Goal: Information Seeking & Learning: Check status

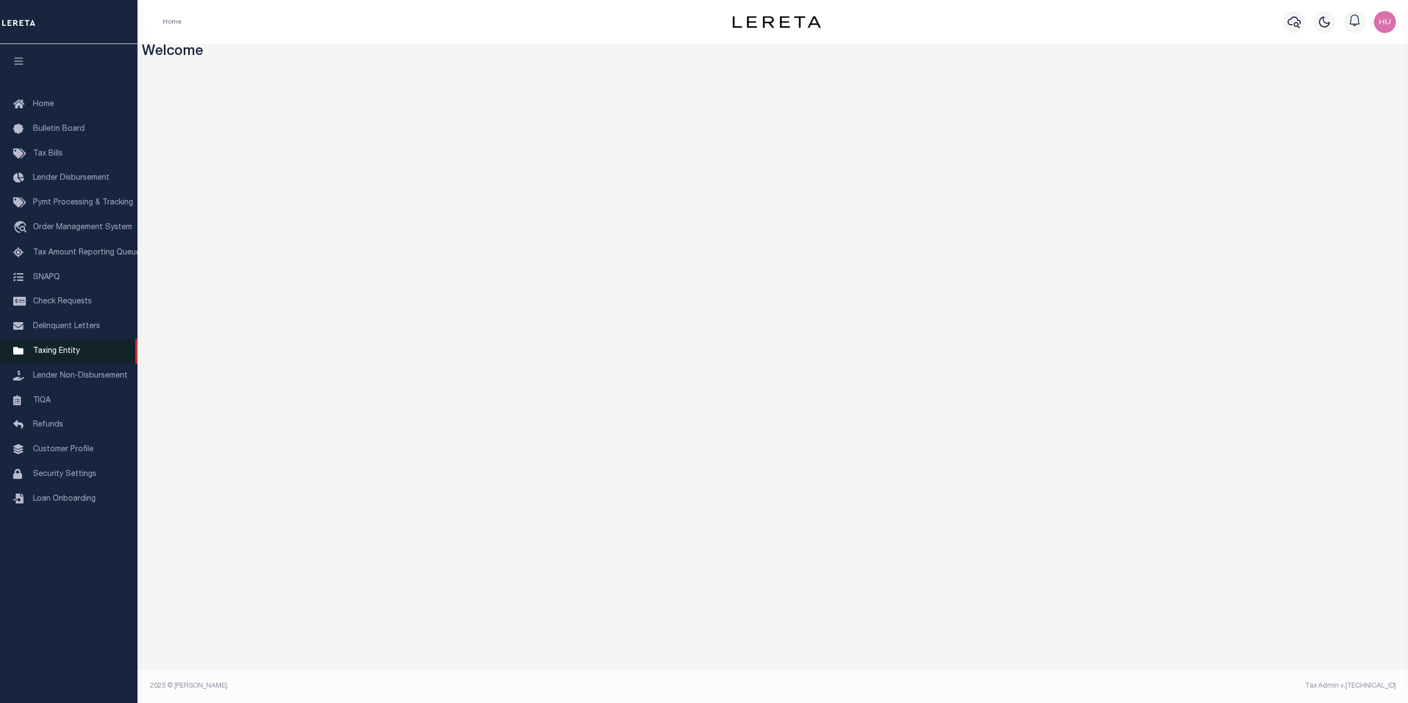
click at [47, 355] on span "Taxing Entity" at bounding box center [56, 351] width 47 height 8
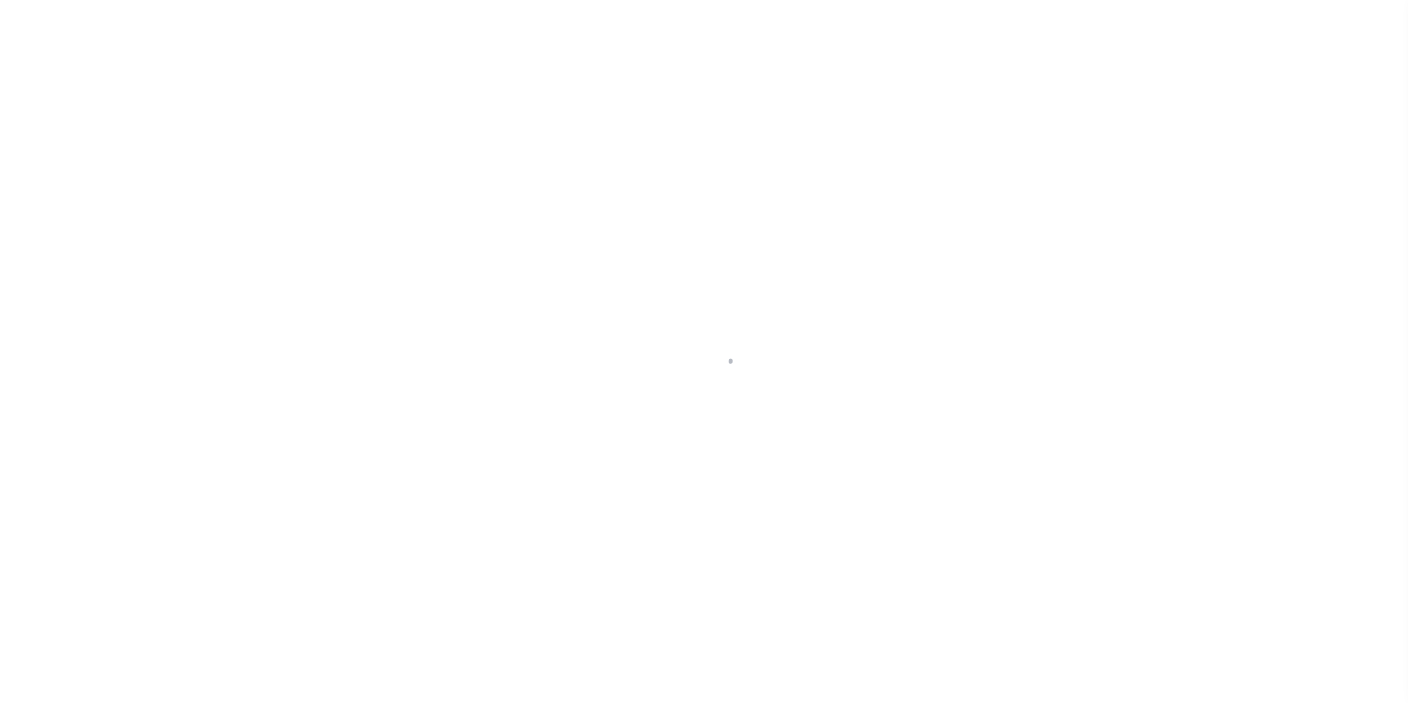
select select
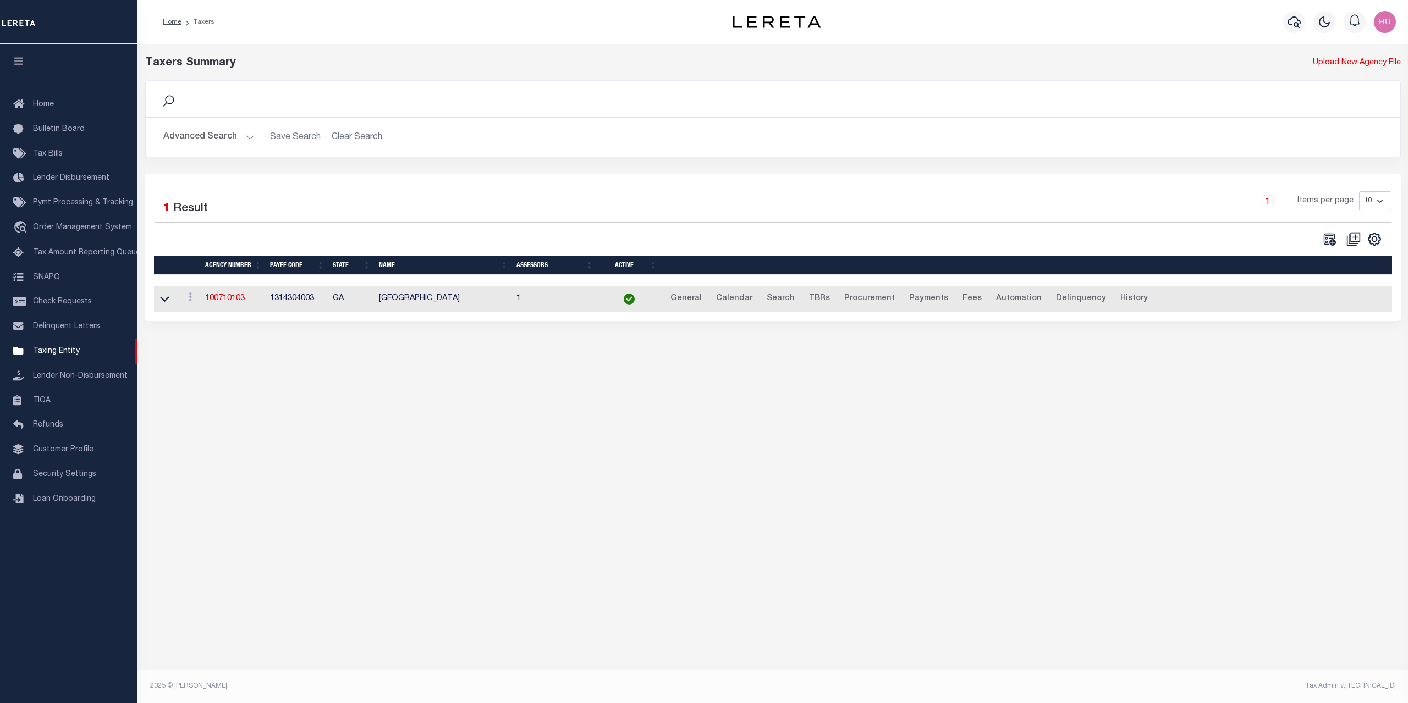
click at [208, 136] on button "Advanced Search" at bounding box center [208, 136] width 91 height 21
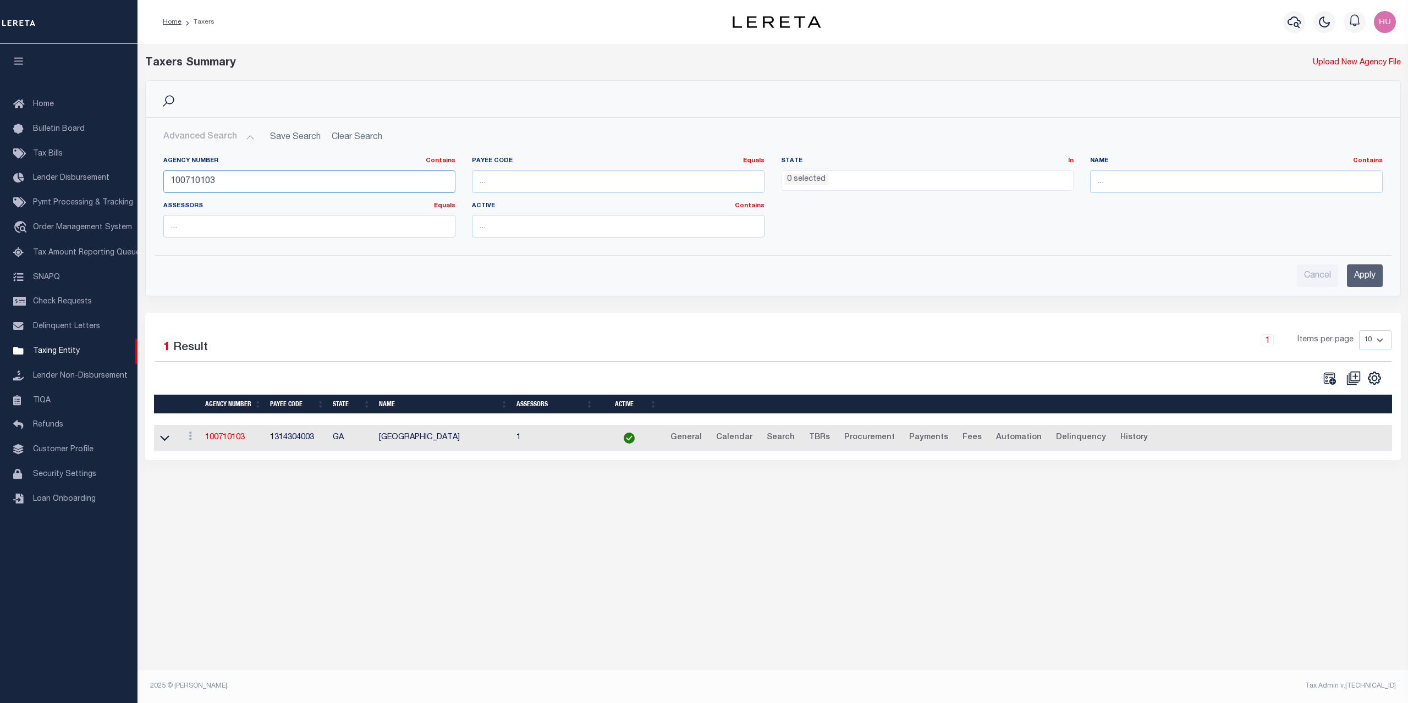
click at [205, 183] on input "100710103" at bounding box center [309, 181] width 292 height 23
paste input "210390208"
type input "210390208"
click at [1353, 273] on input "Apply" at bounding box center [1364, 275] width 36 height 23
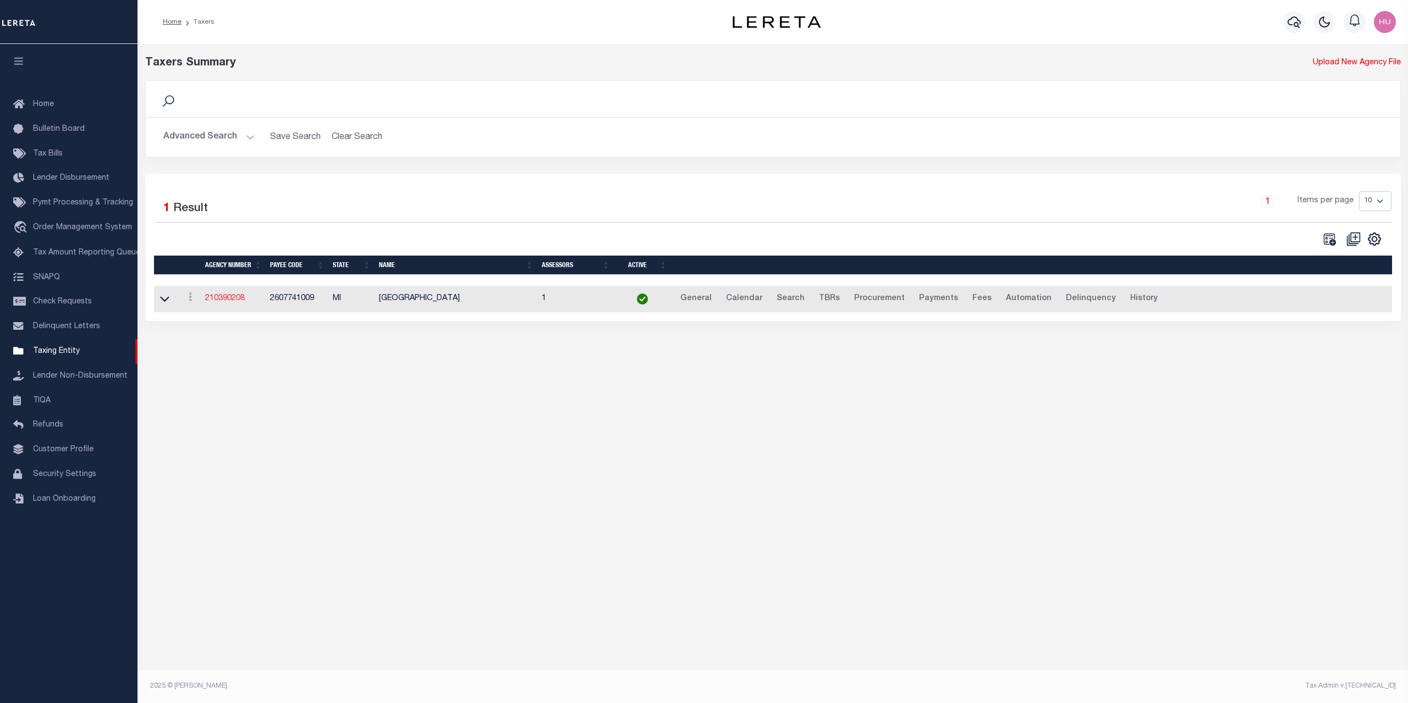
click at [224, 300] on link "210390208" at bounding box center [225, 299] width 40 height 8
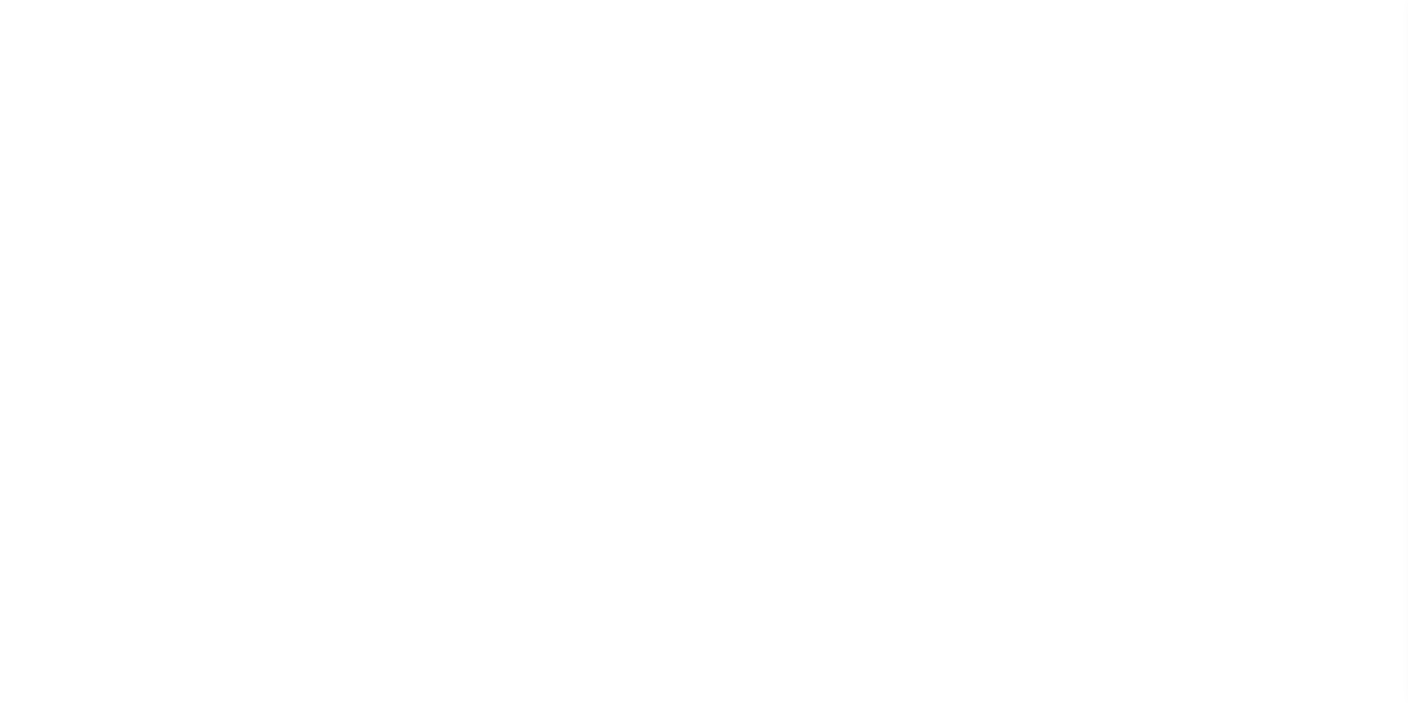
select select
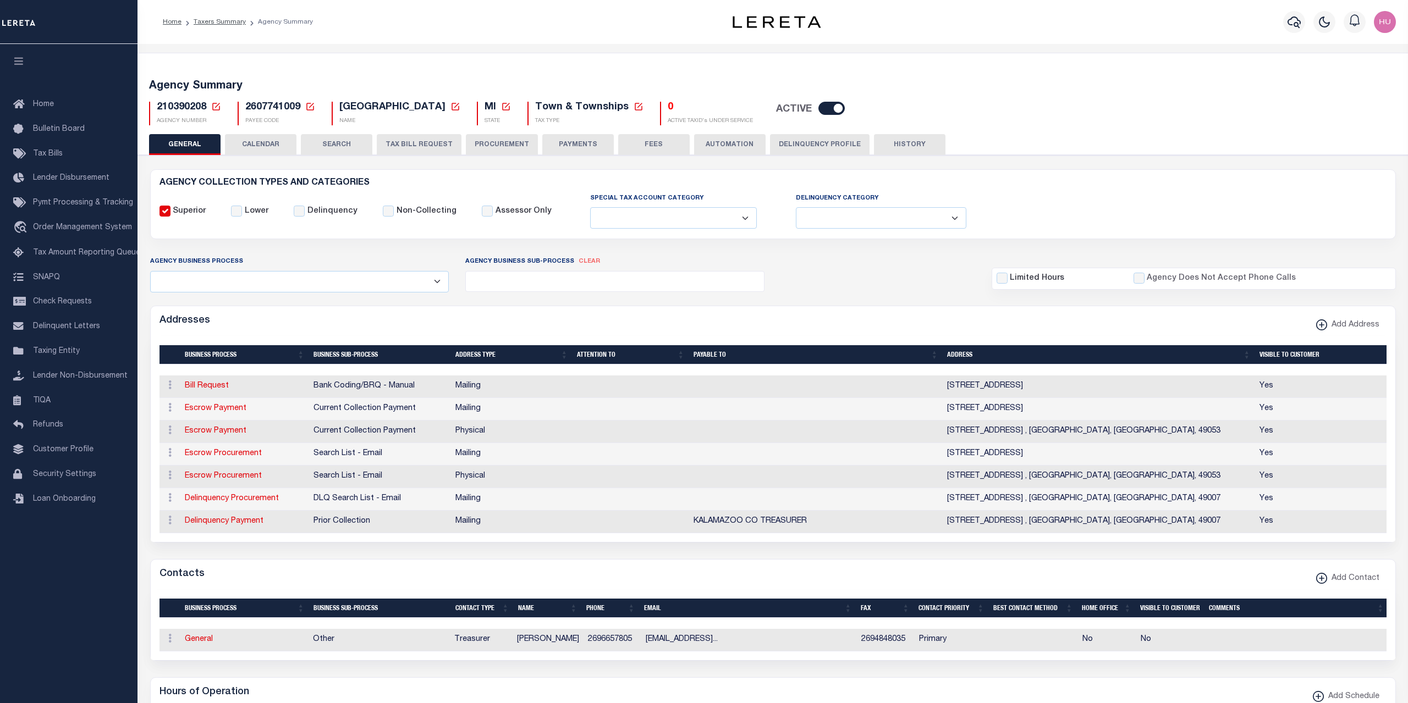
click at [268, 151] on button "CALENDAR" at bounding box center [260, 144] width 71 height 21
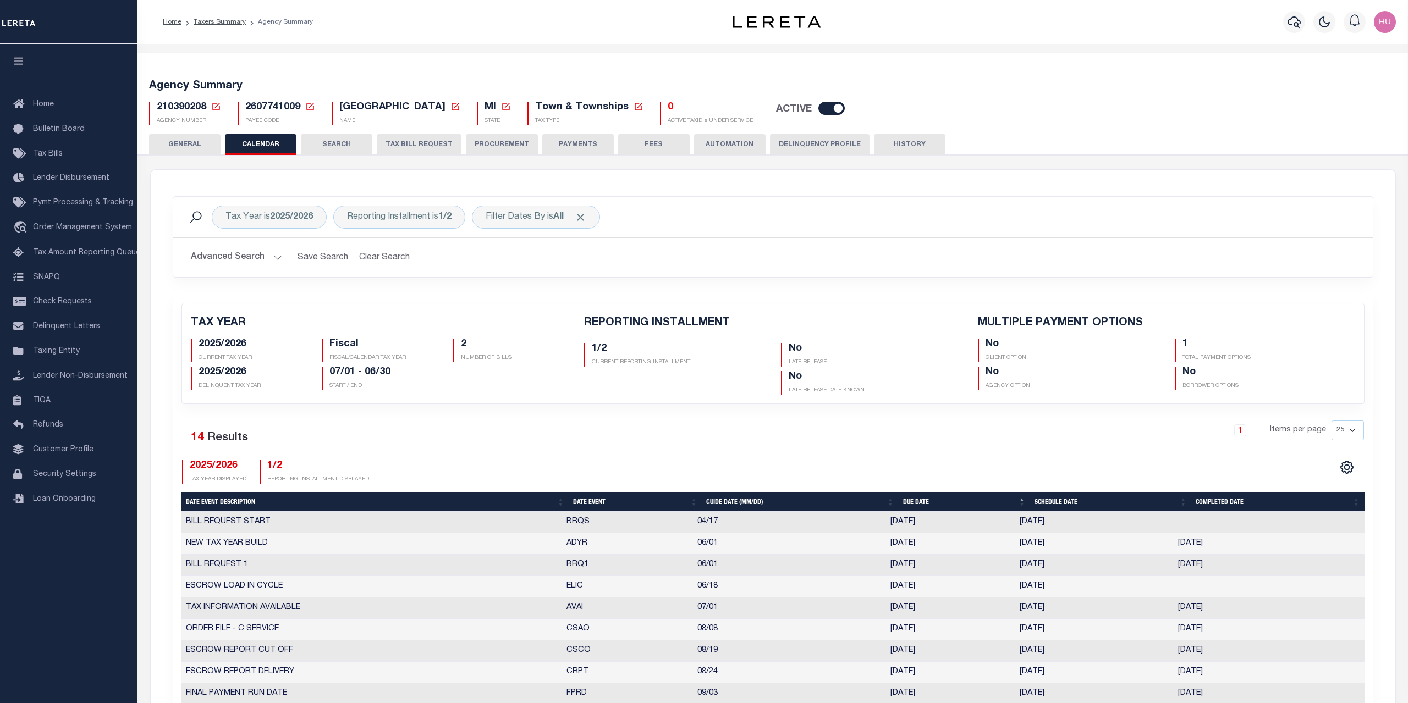
checkbox input "false"
type input "1"
click at [530, 217] on div "Filter Dates By is All" at bounding box center [536, 217] width 128 height 23
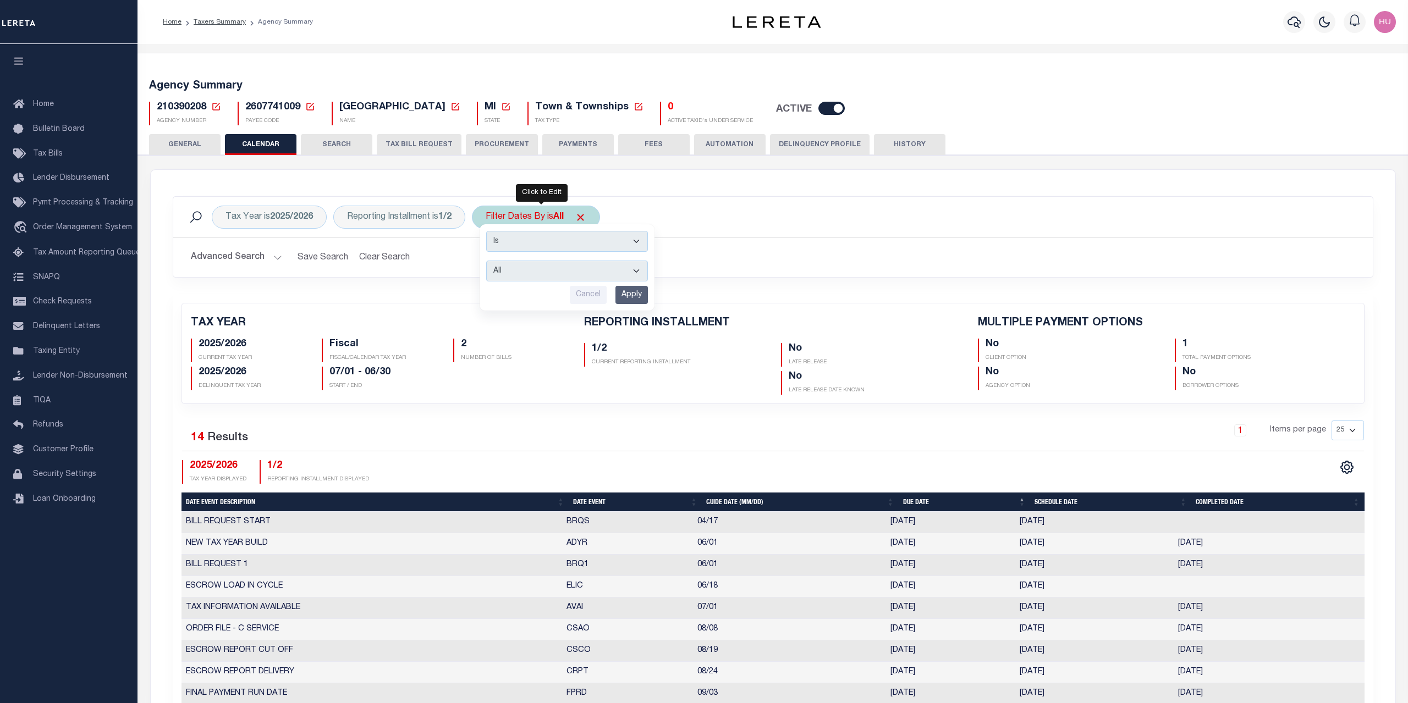
click at [486, 231] on select "Is Contains" at bounding box center [567, 241] width 162 height 21
click at [496, 302] on div "Cancel Apply" at bounding box center [567, 295] width 162 height 18
click at [486, 261] on select "Escrow Delinquency Customer Internal All" at bounding box center [567, 271] width 162 height 21
select select "1"
click option "Escrow" at bounding box center [0, 0] width 0 height 0
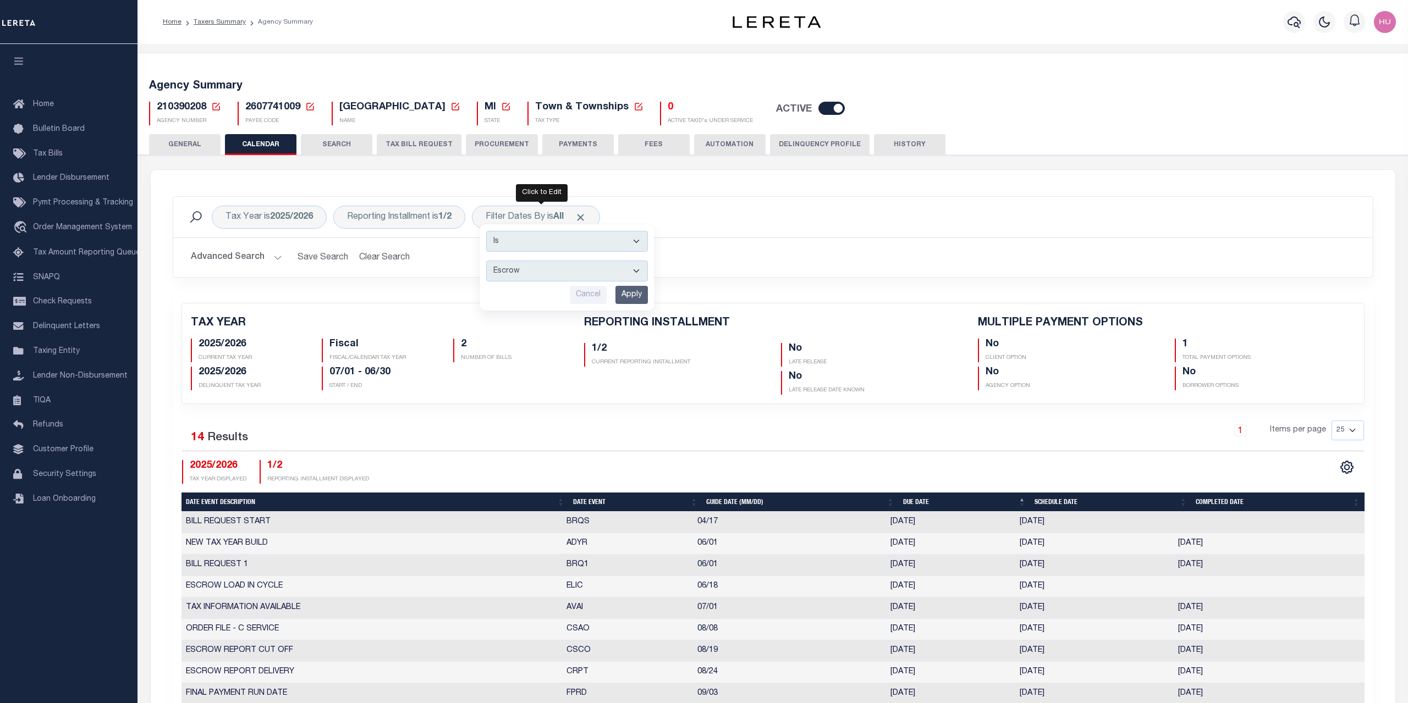
click at [636, 300] on input "Apply" at bounding box center [631, 295] width 32 height 18
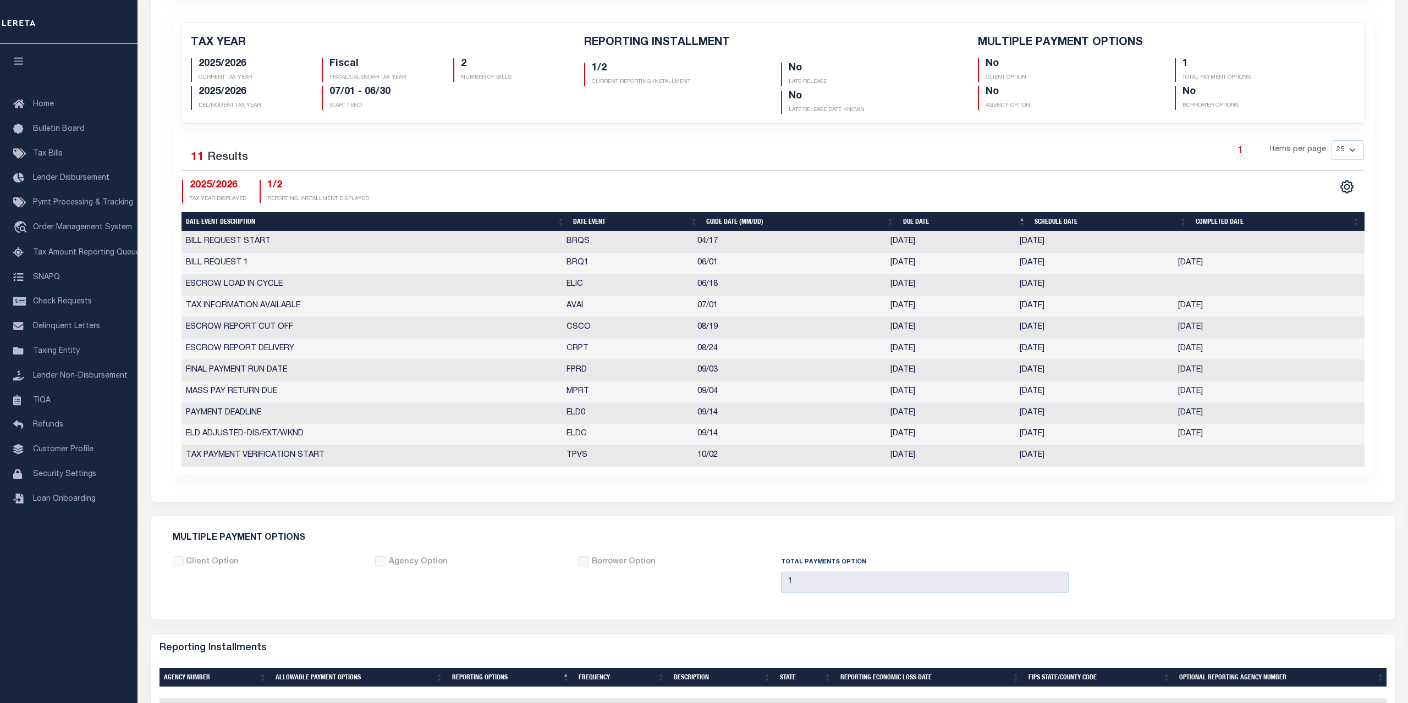
scroll to position [112, 0]
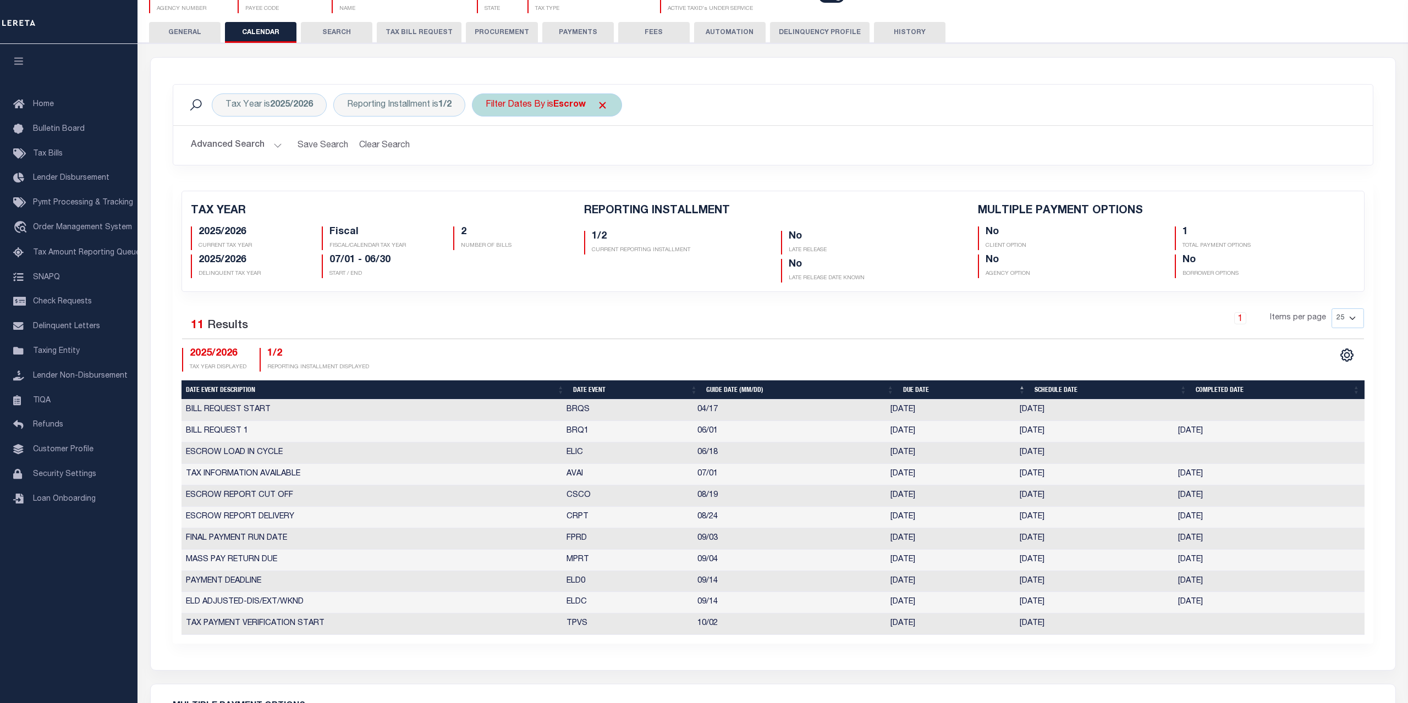
click at [553, 105] on div "Filter Dates By is Escrow" at bounding box center [547, 104] width 150 height 23
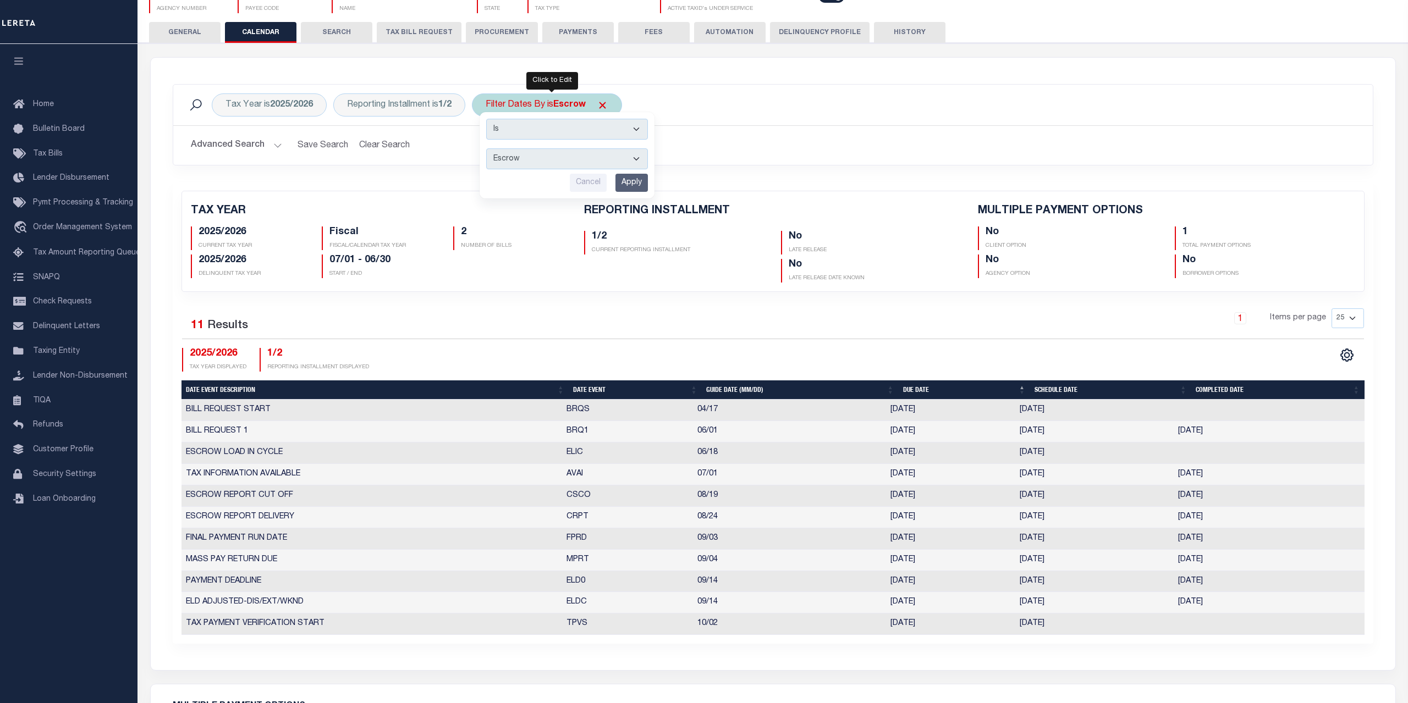
click option "Escrow" at bounding box center [0, 0] width 0 height 0
click at [486, 148] on select "Escrow Delinquency Customer Internal All" at bounding box center [567, 158] width 162 height 21
select select "2"
click option "Delinquency" at bounding box center [0, 0] width 0 height 0
click at [623, 186] on input "Apply" at bounding box center [631, 183] width 32 height 18
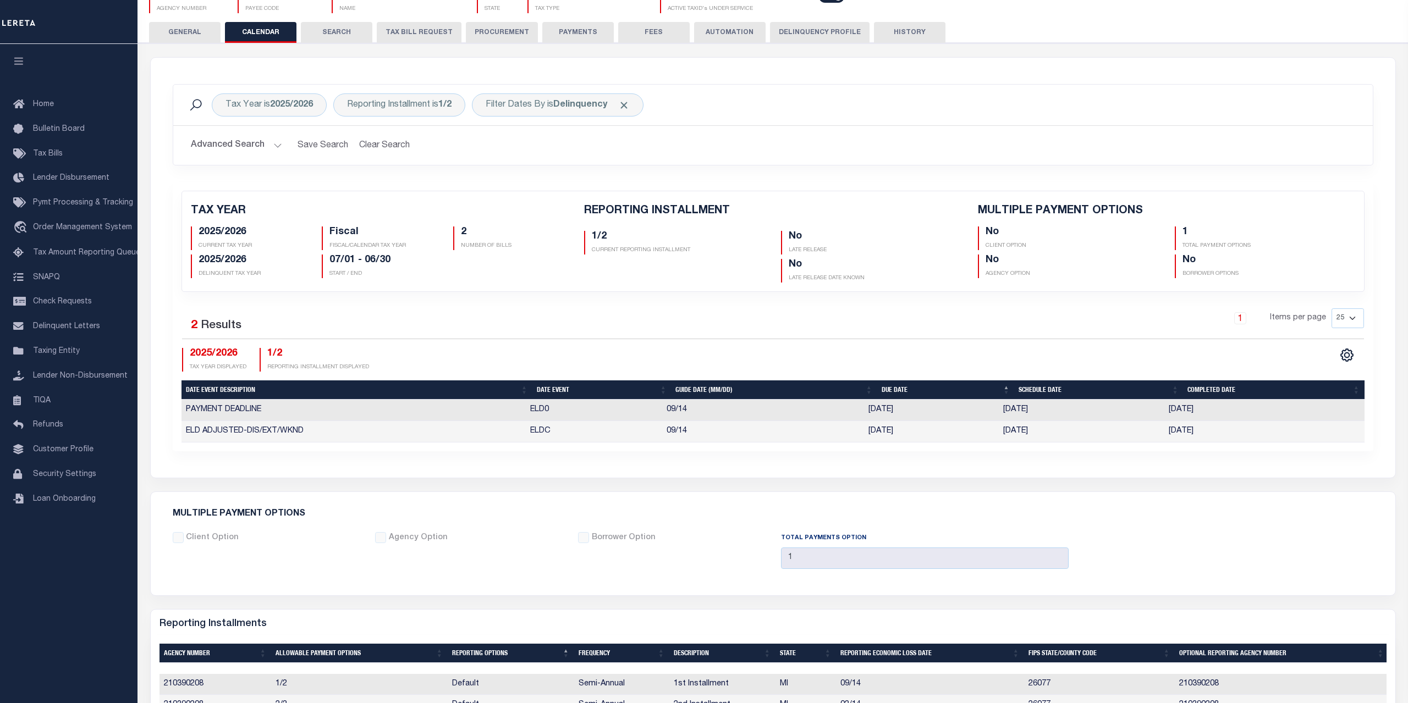
click at [560, 118] on div "Tax Year is 2025/2026 Reporting Installment is 1/2 Filter Dates By is Delinquen…" at bounding box center [772, 105] width 1199 height 41
click at [548, 114] on div "Filter Dates By is Delinquency" at bounding box center [558, 104] width 172 height 23
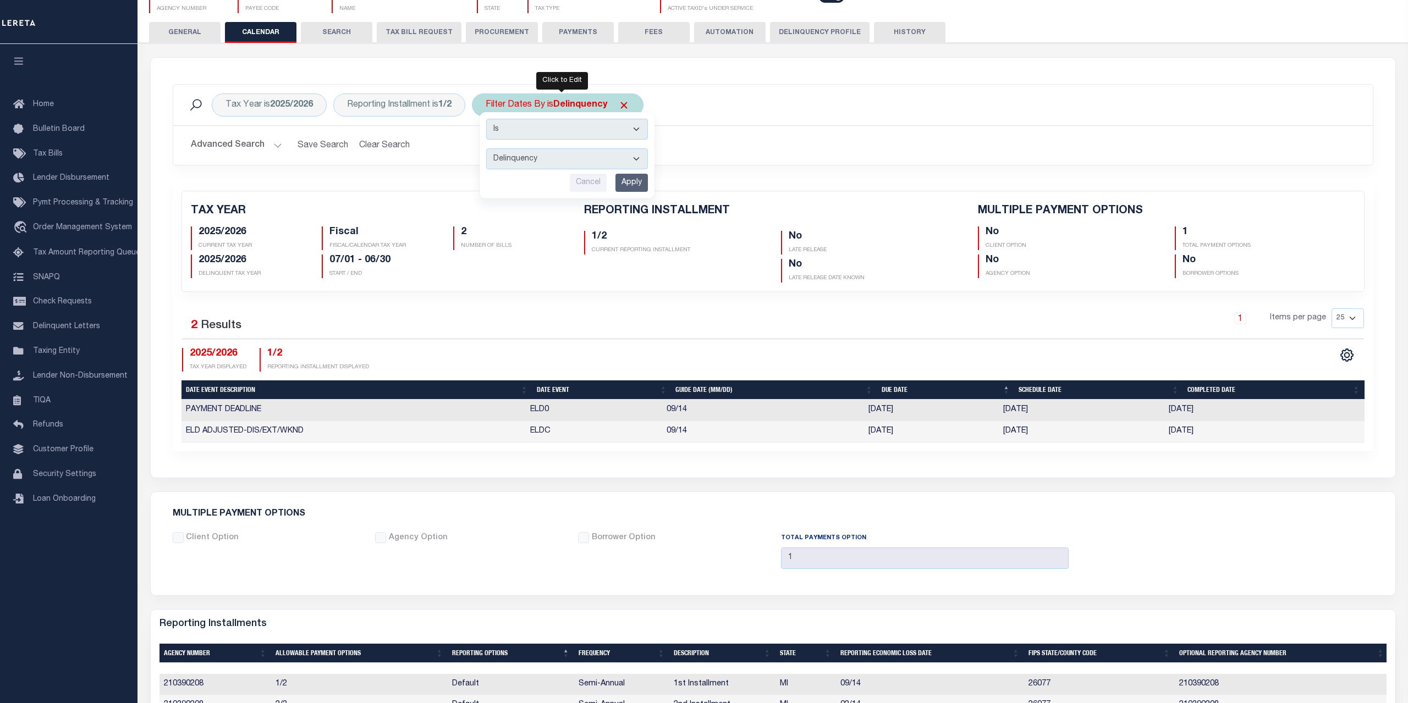
click at [486, 148] on select "Escrow Delinquency Customer Internal All" at bounding box center [567, 158] width 162 height 21
select select "3"
click option "Customer" at bounding box center [0, 0] width 0 height 0
click at [628, 182] on input "Apply" at bounding box center [631, 183] width 32 height 18
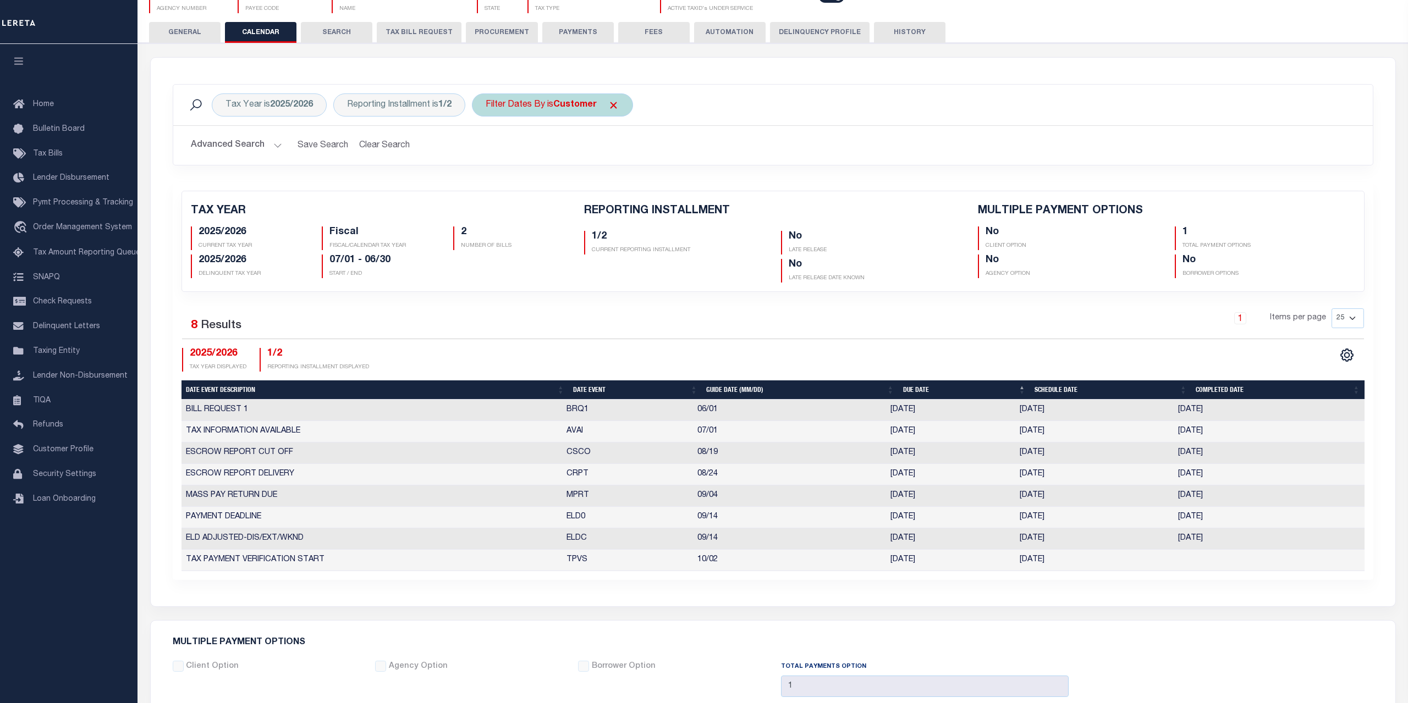
click at [540, 104] on div "Filter Dates By is Customer" at bounding box center [552, 104] width 161 height 23
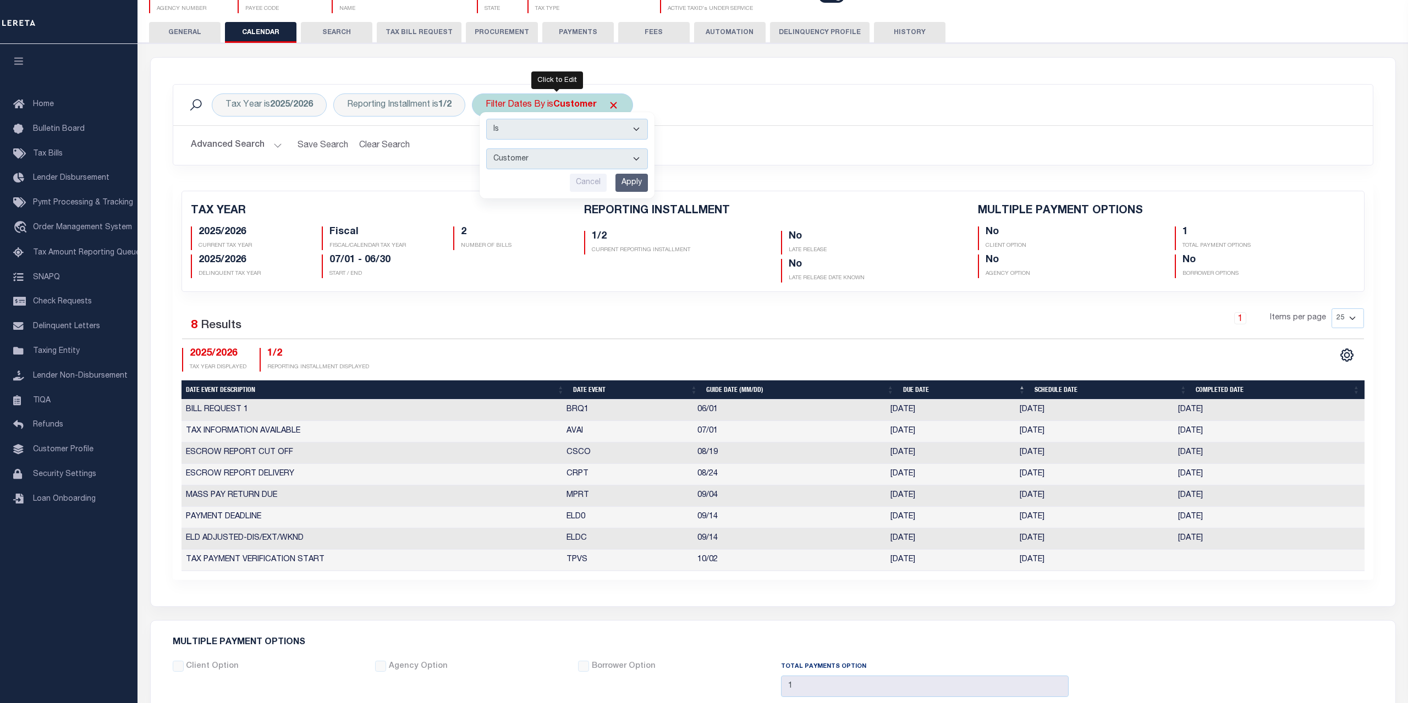
click at [486, 148] on select "Escrow Delinquency Customer Internal All" at bounding box center [567, 158] width 162 height 21
select select "4"
click option "Internal" at bounding box center [0, 0] width 0 height 0
click at [631, 182] on input "Apply" at bounding box center [631, 183] width 32 height 18
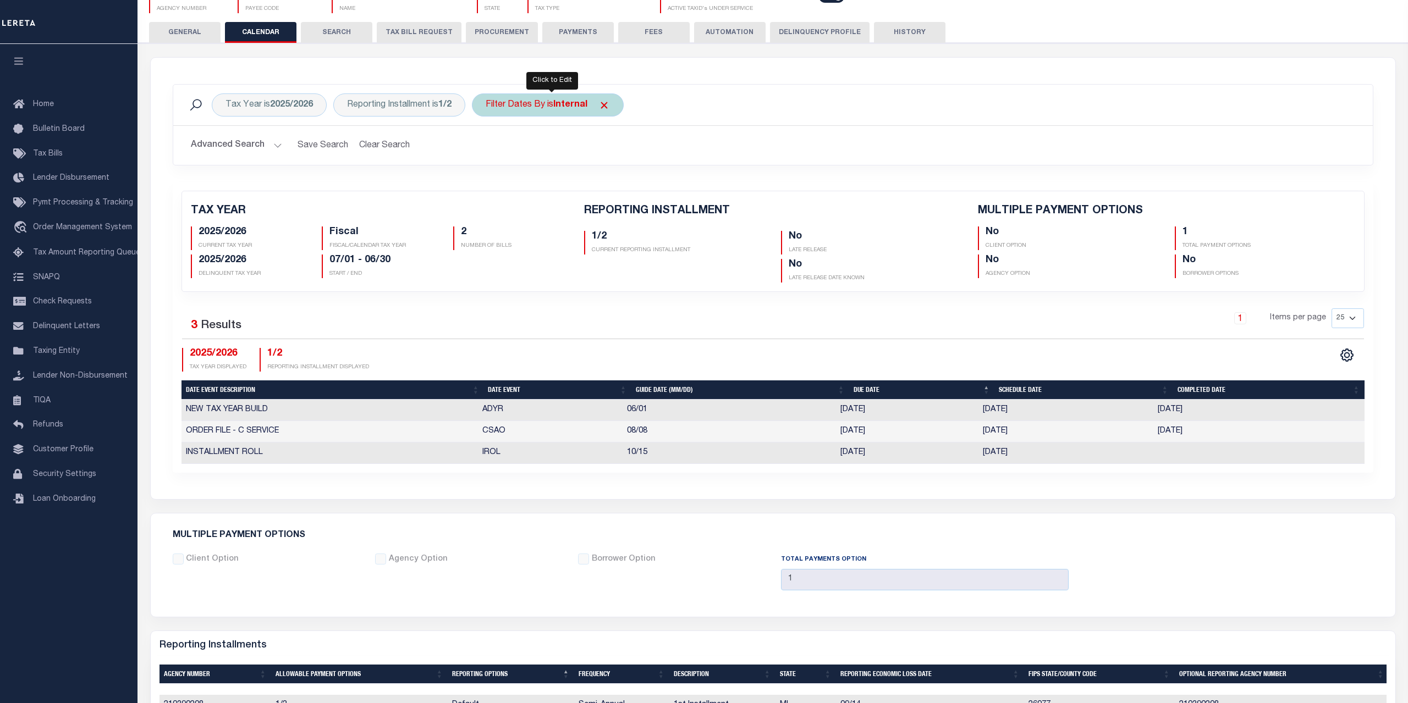
click at [549, 107] on div "Filter Dates By is Internal" at bounding box center [548, 104] width 152 height 23
click at [486, 148] on select "Escrow Delinquency Customer Internal All" at bounding box center [567, 158] width 162 height 21
select select "0"
click option "All" at bounding box center [0, 0] width 0 height 0
click at [634, 183] on input "Apply" at bounding box center [631, 183] width 32 height 18
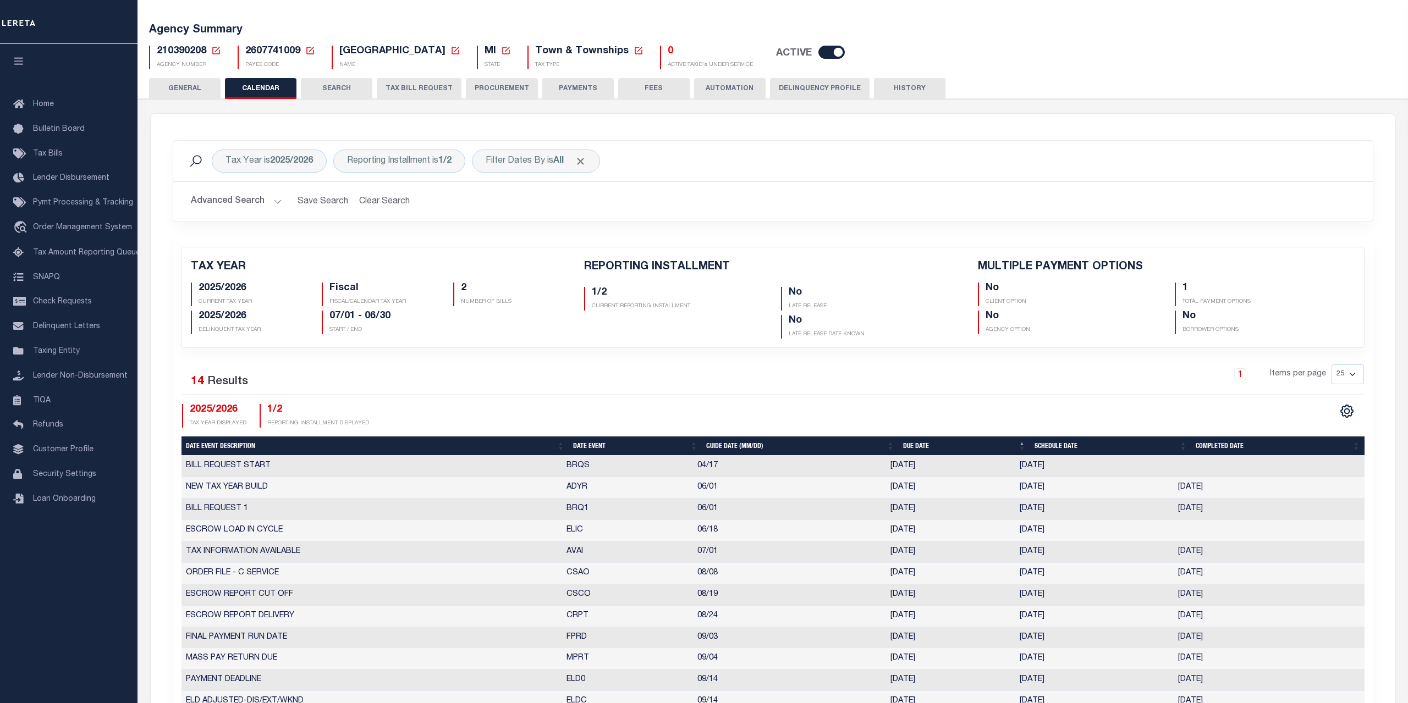
scroll to position [0, 0]
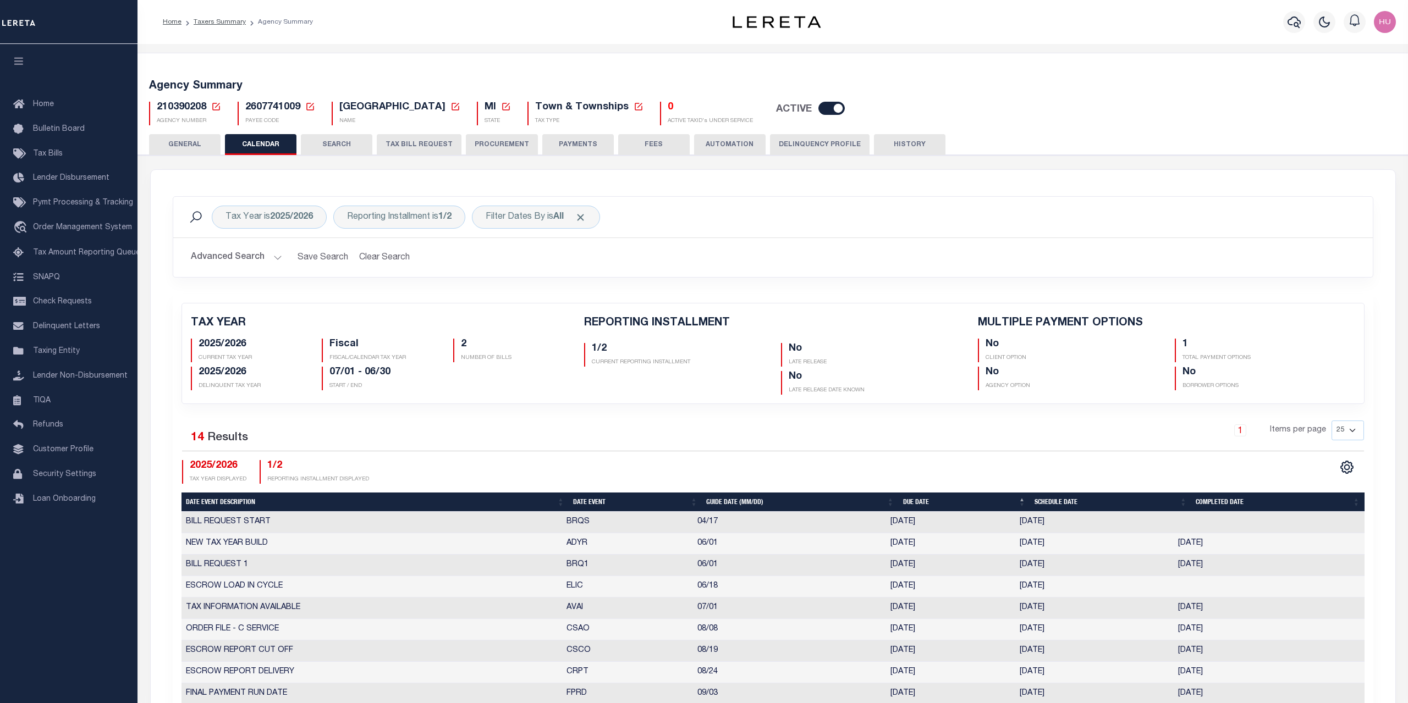
click at [749, 223] on div "Tax Year is 2025/2026 Reporting Installment is 1/2 Filter Dates By is All Search" at bounding box center [773, 217] width 1182 height 23
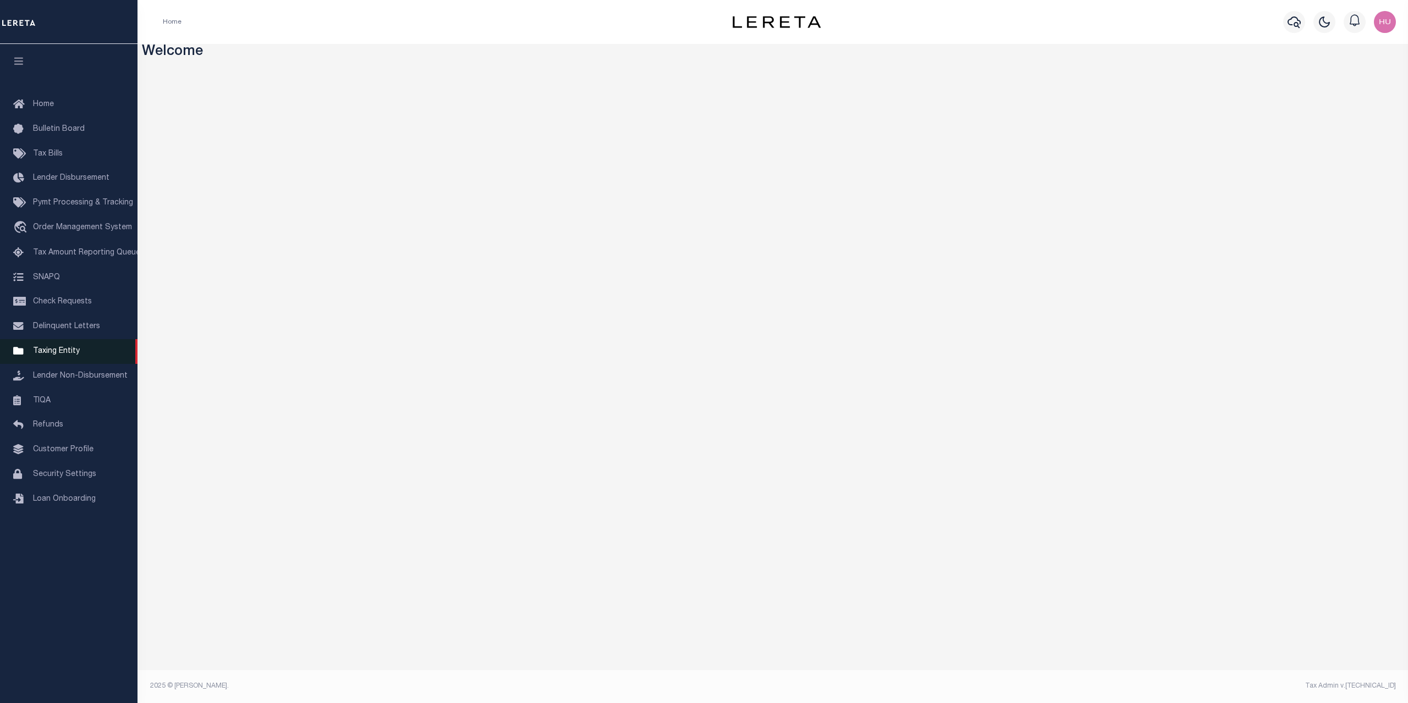
click at [54, 355] on span "Taxing Entity" at bounding box center [56, 351] width 47 height 8
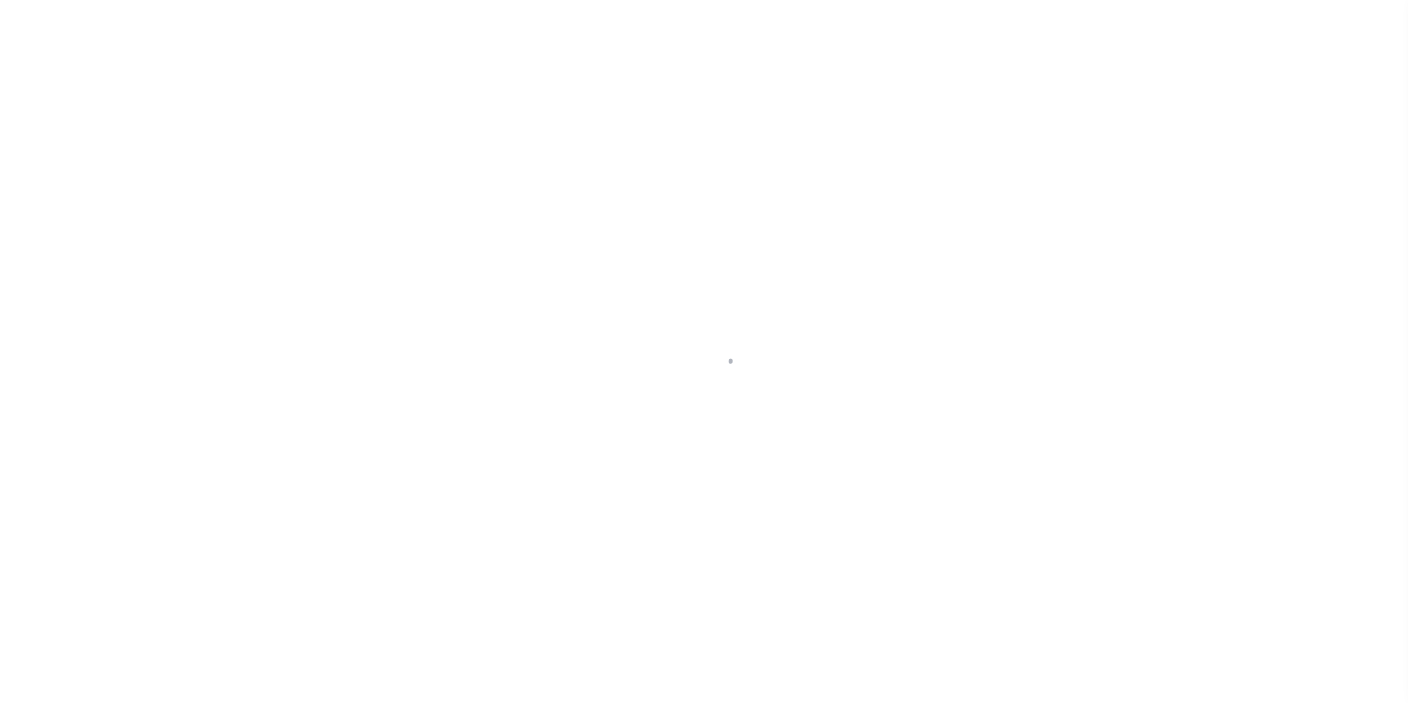
select select
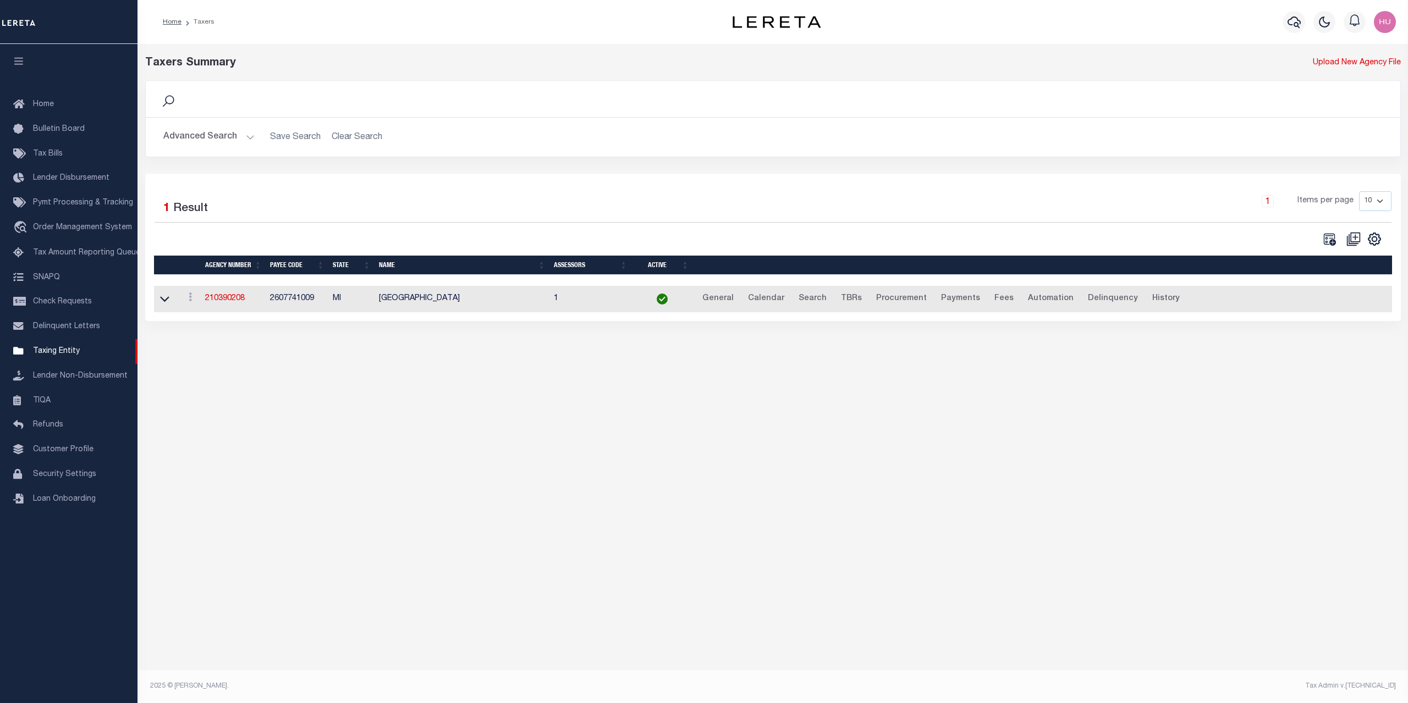
click at [216, 126] on button "Advanced Search" at bounding box center [208, 136] width 91 height 21
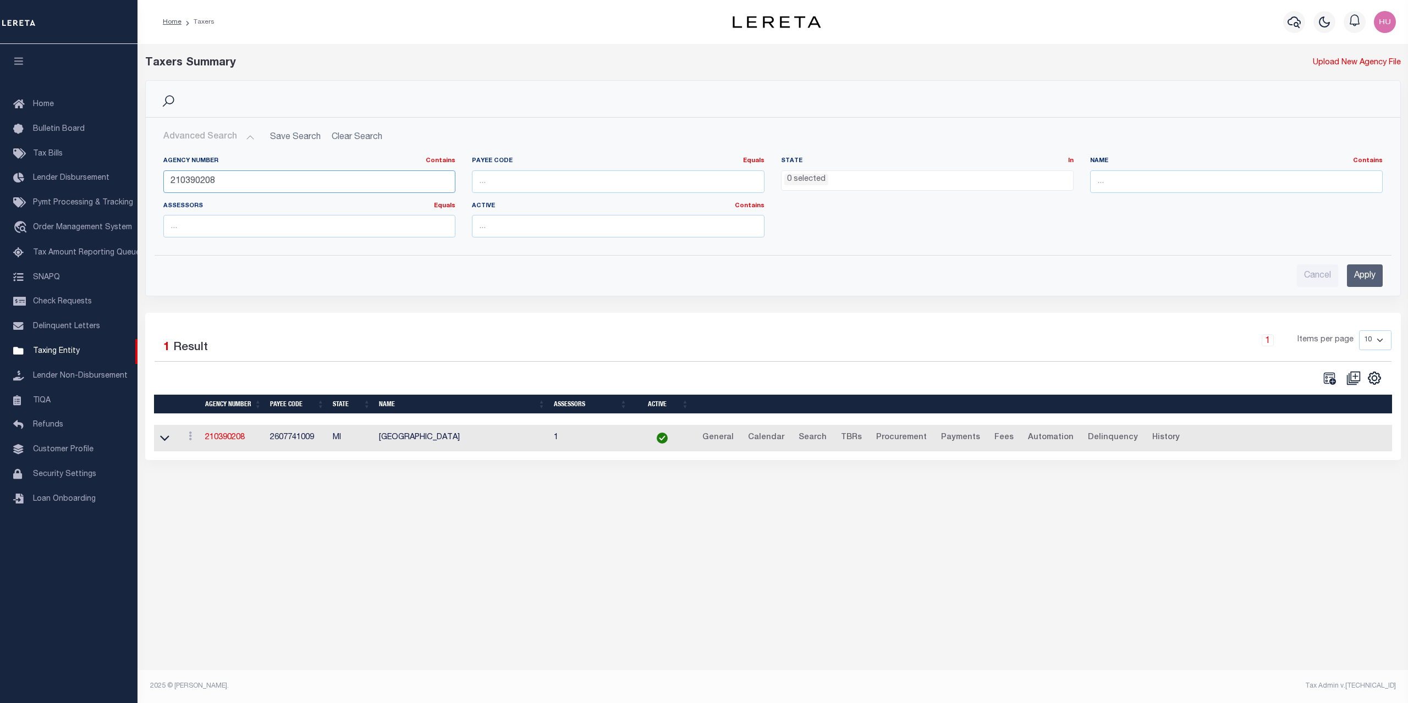
click at [196, 186] on input "210390208" at bounding box center [309, 181] width 292 height 23
click at [1365, 277] on input "Apply" at bounding box center [1364, 275] width 36 height 23
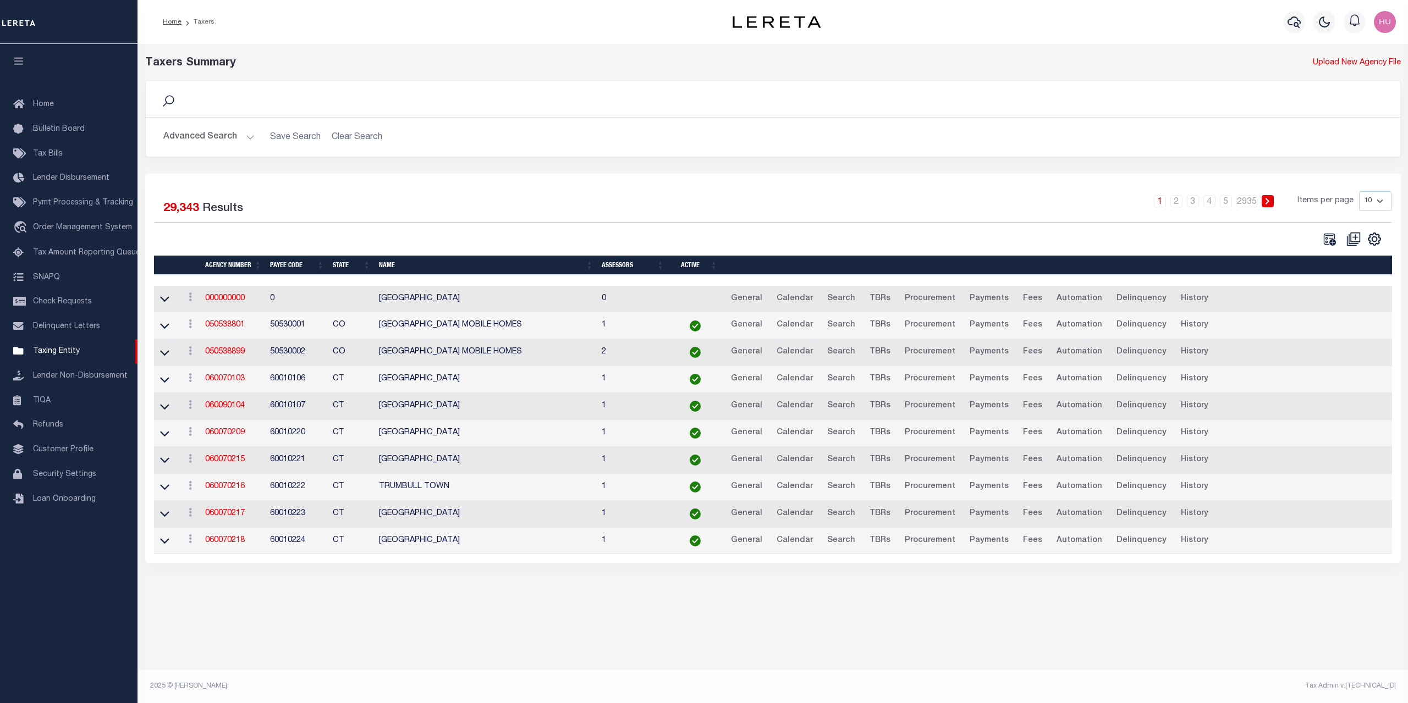
click at [1359, 191] on select "10 25 50 100" at bounding box center [1375, 201] width 32 height 20
select select "100"
click option "100" at bounding box center [0, 0] width 0 height 0
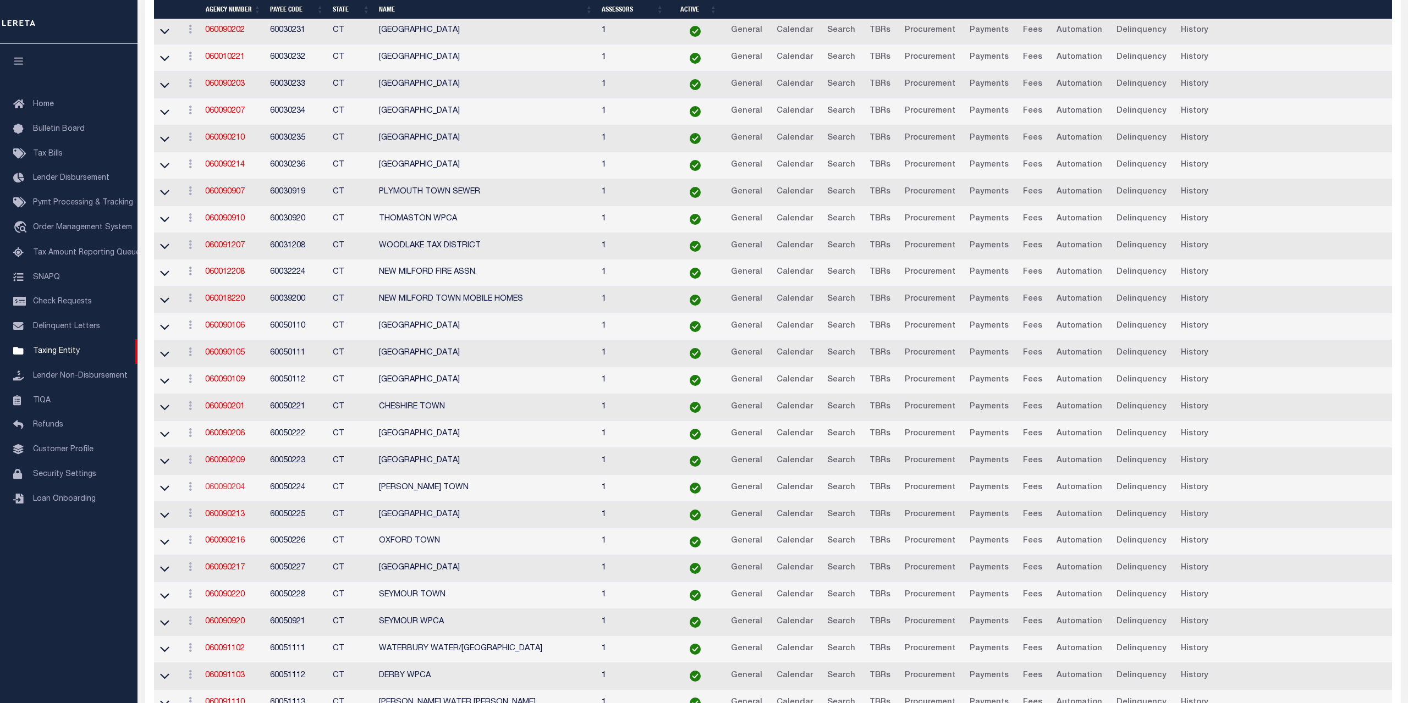
click at [227, 488] on link "060090204" at bounding box center [225, 488] width 40 height 8
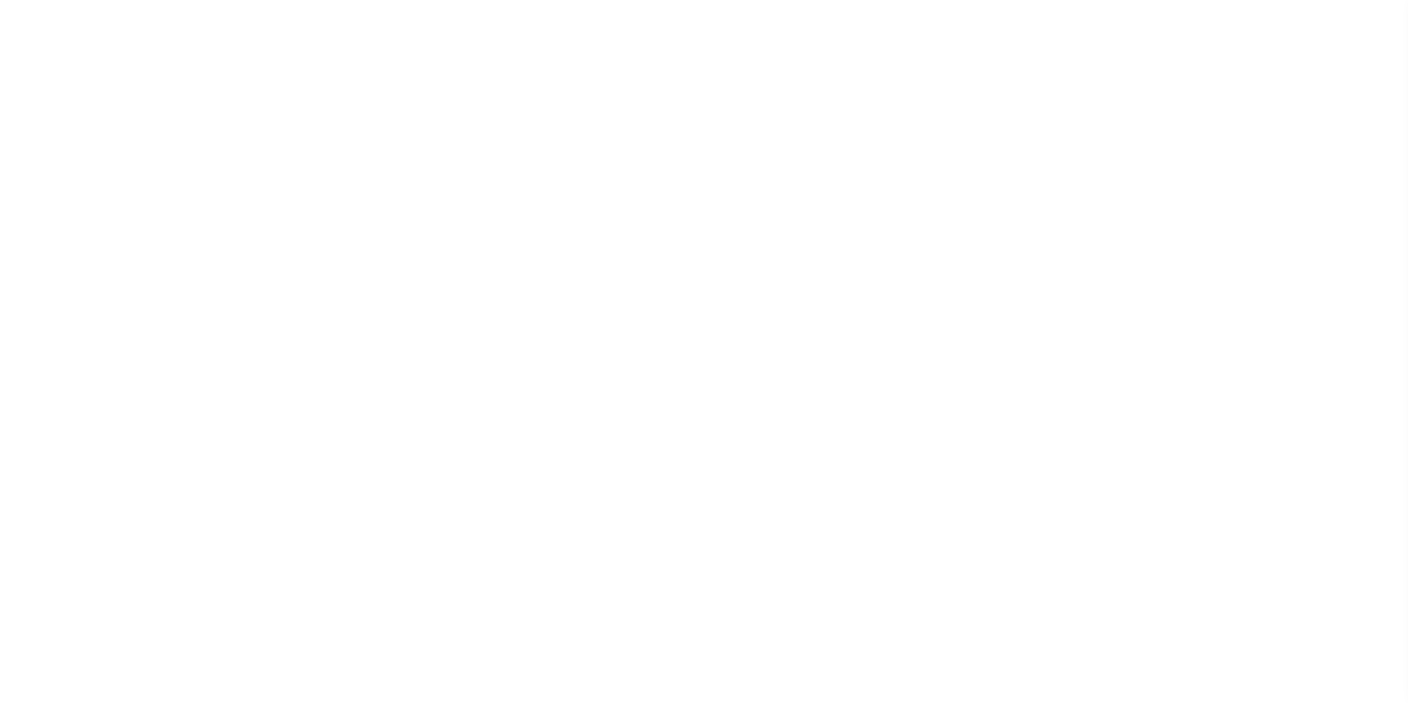
select select
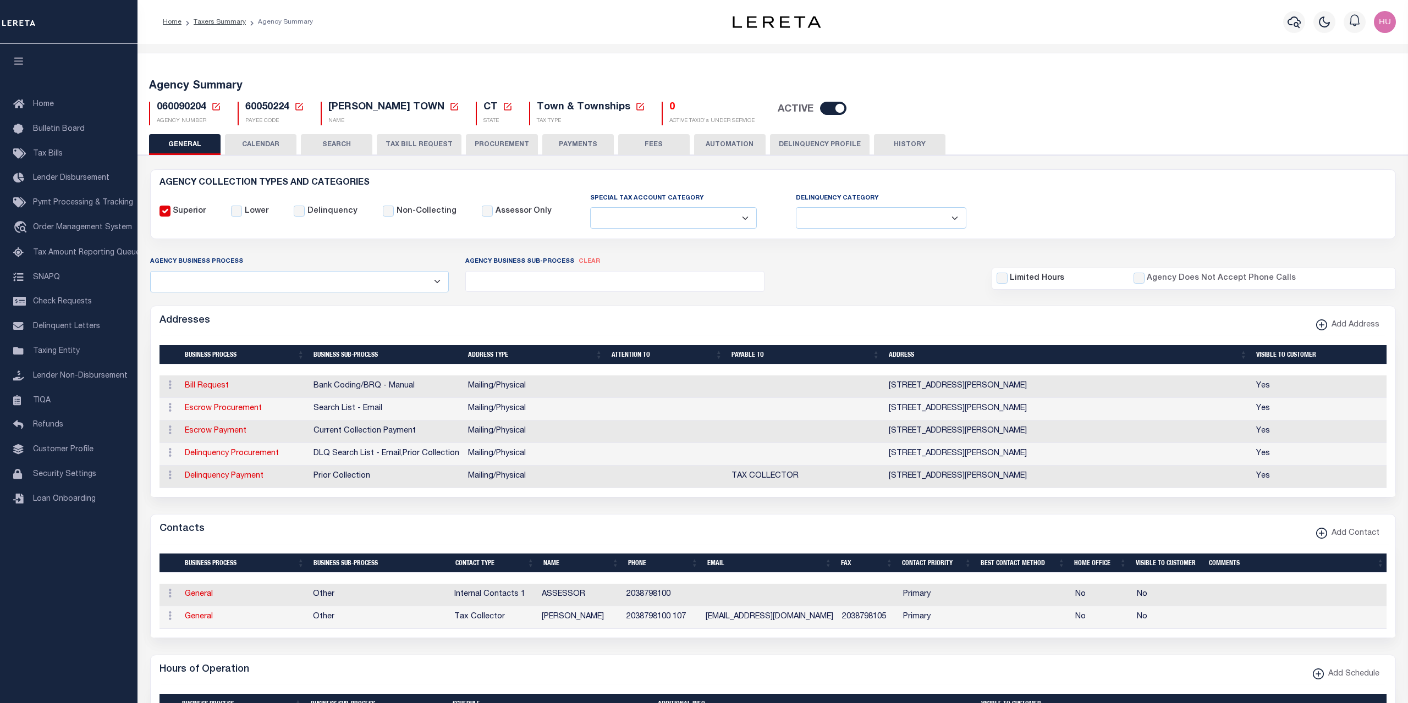
click at [268, 139] on button "CALENDAR" at bounding box center [260, 144] width 71 height 21
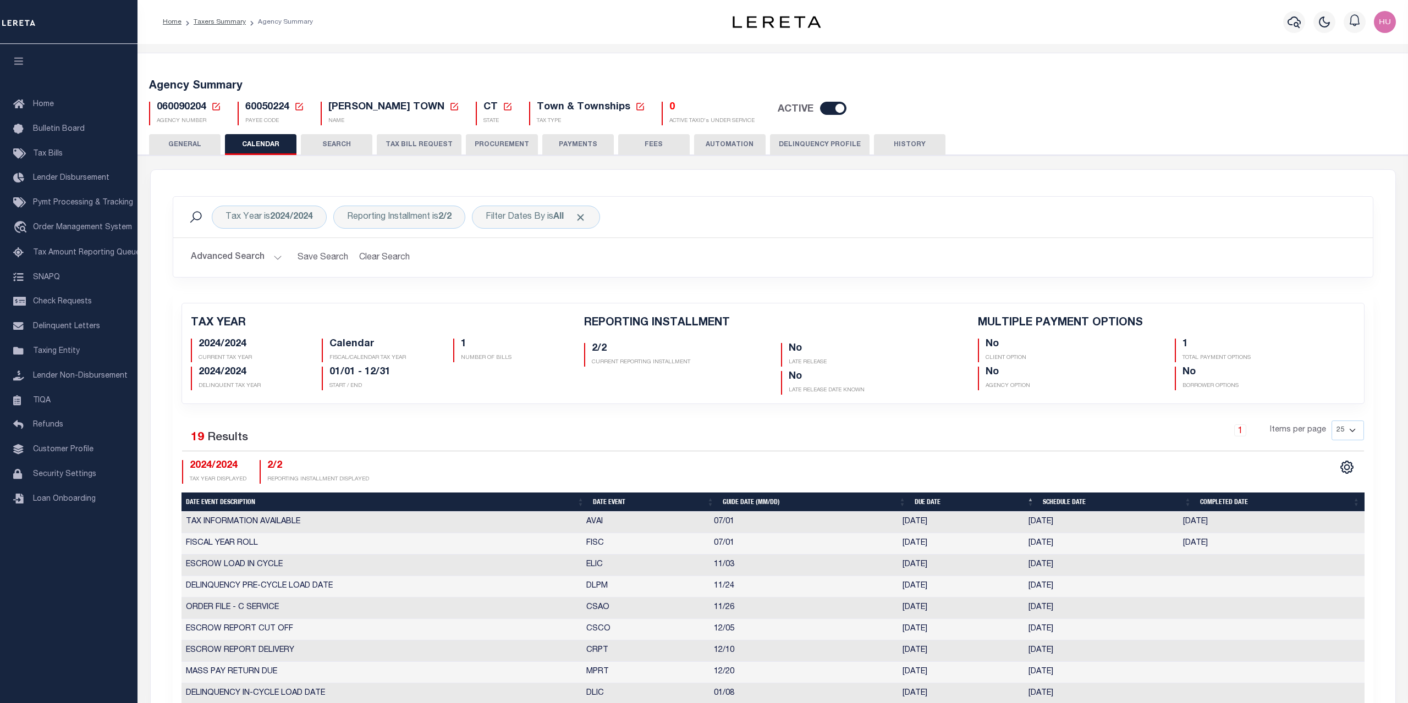
checkbox input "false"
type input "1"
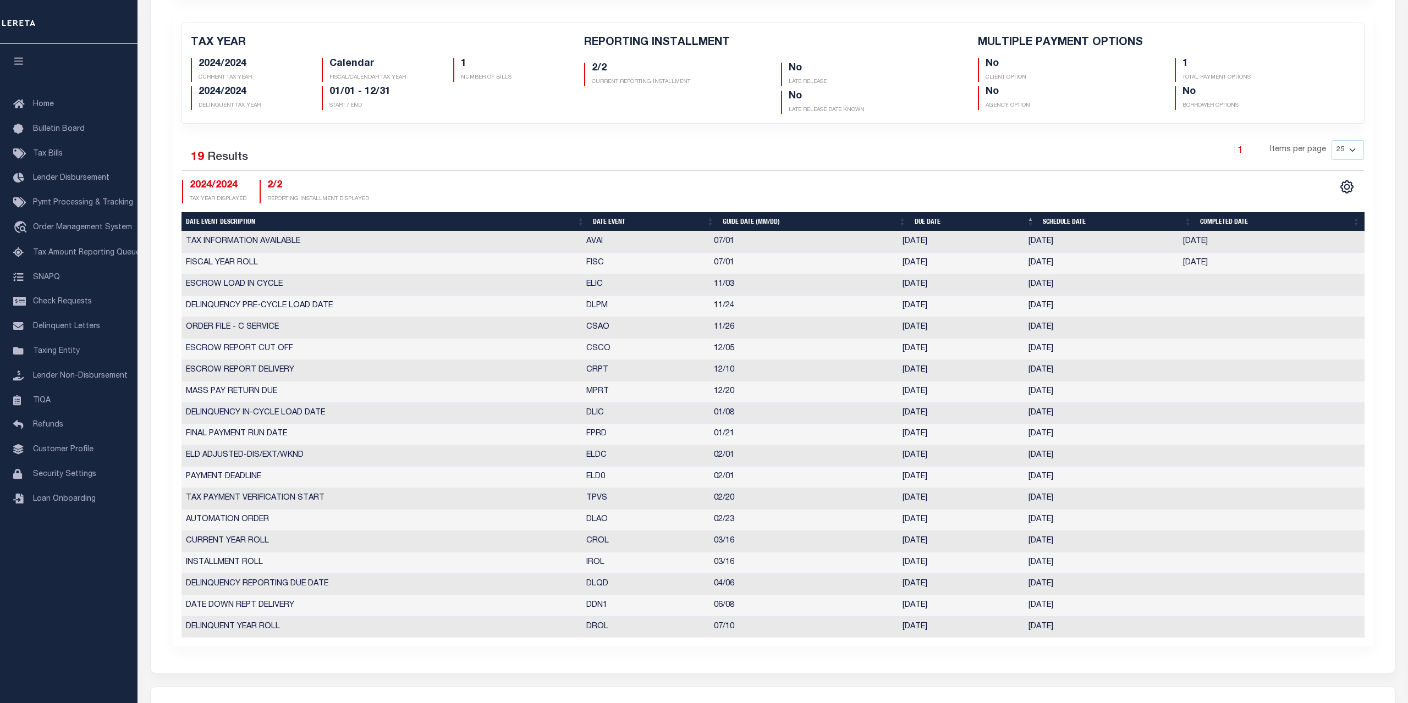
scroll to position [168, 0]
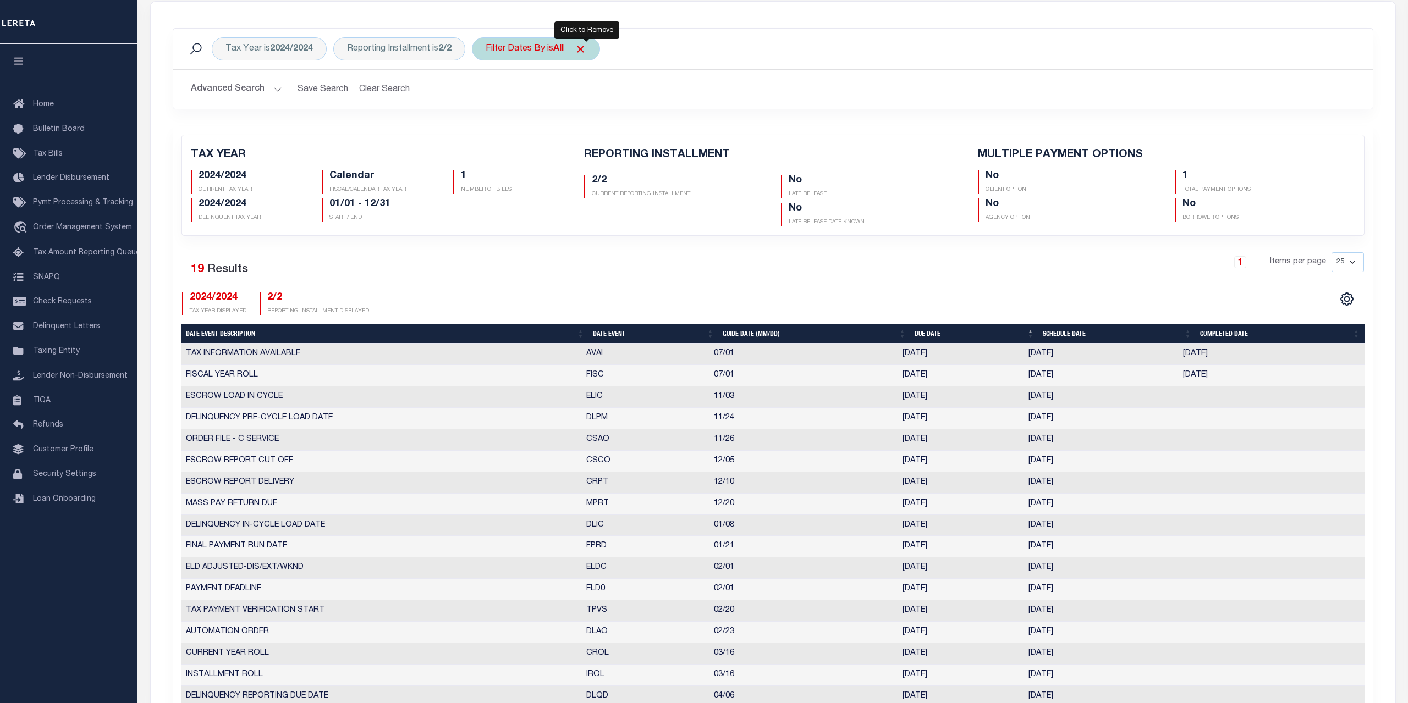
click at [586, 49] on span "Click to Remove" at bounding box center [581, 49] width 12 height 12
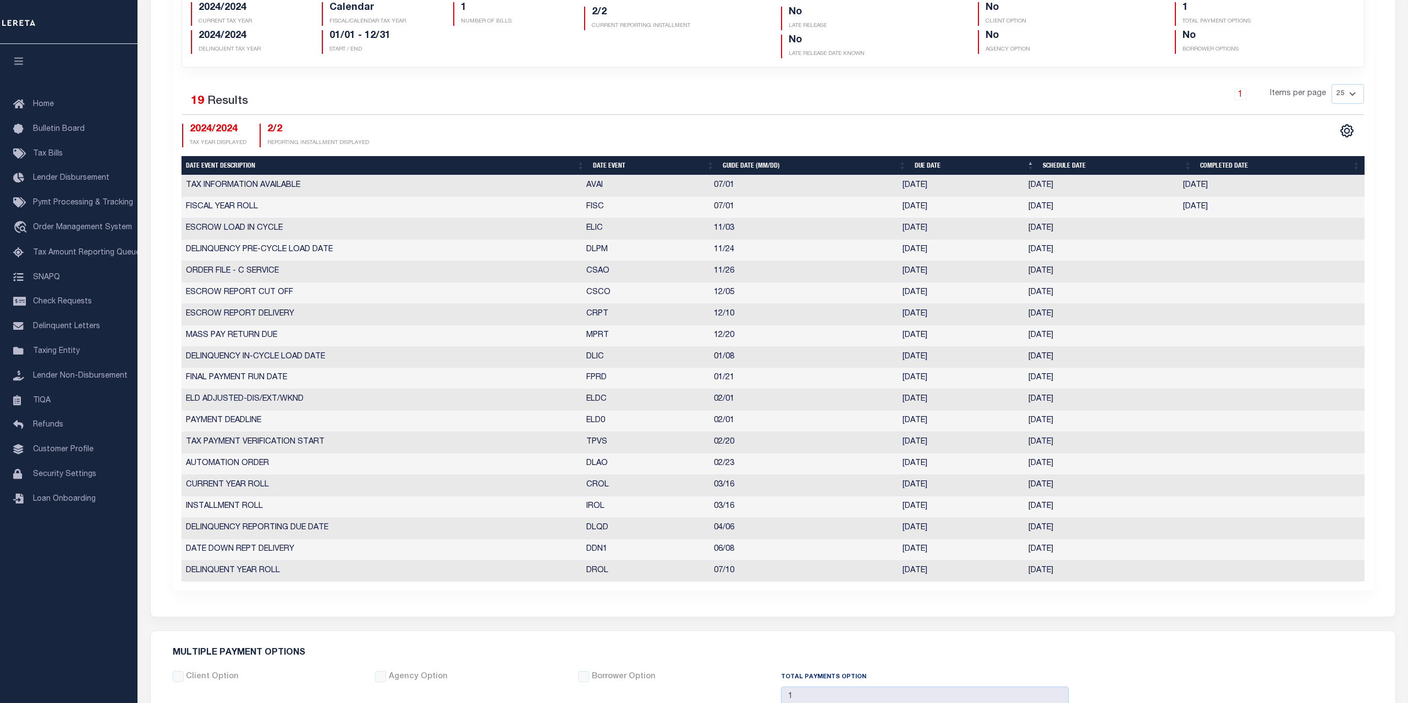
scroll to position [112, 0]
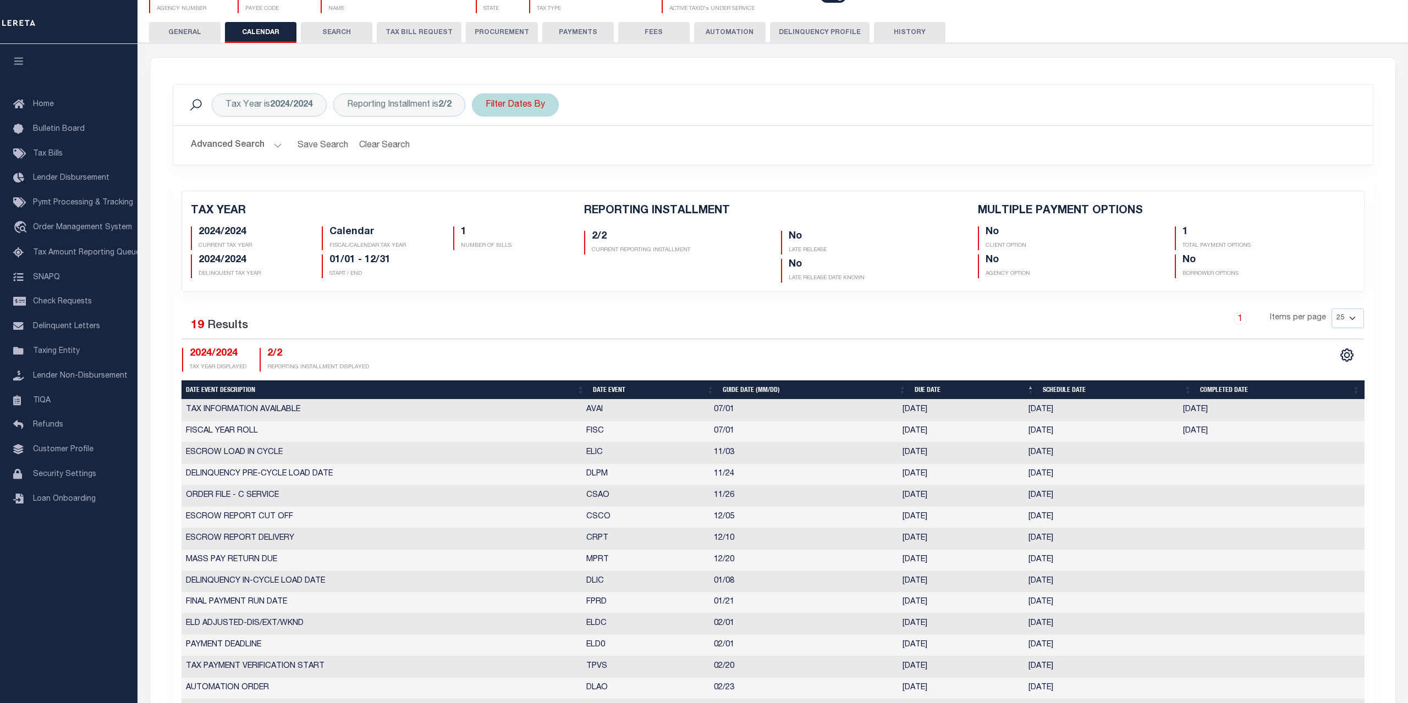
click at [526, 106] on div "Filter Dates By" at bounding box center [515, 104] width 87 height 23
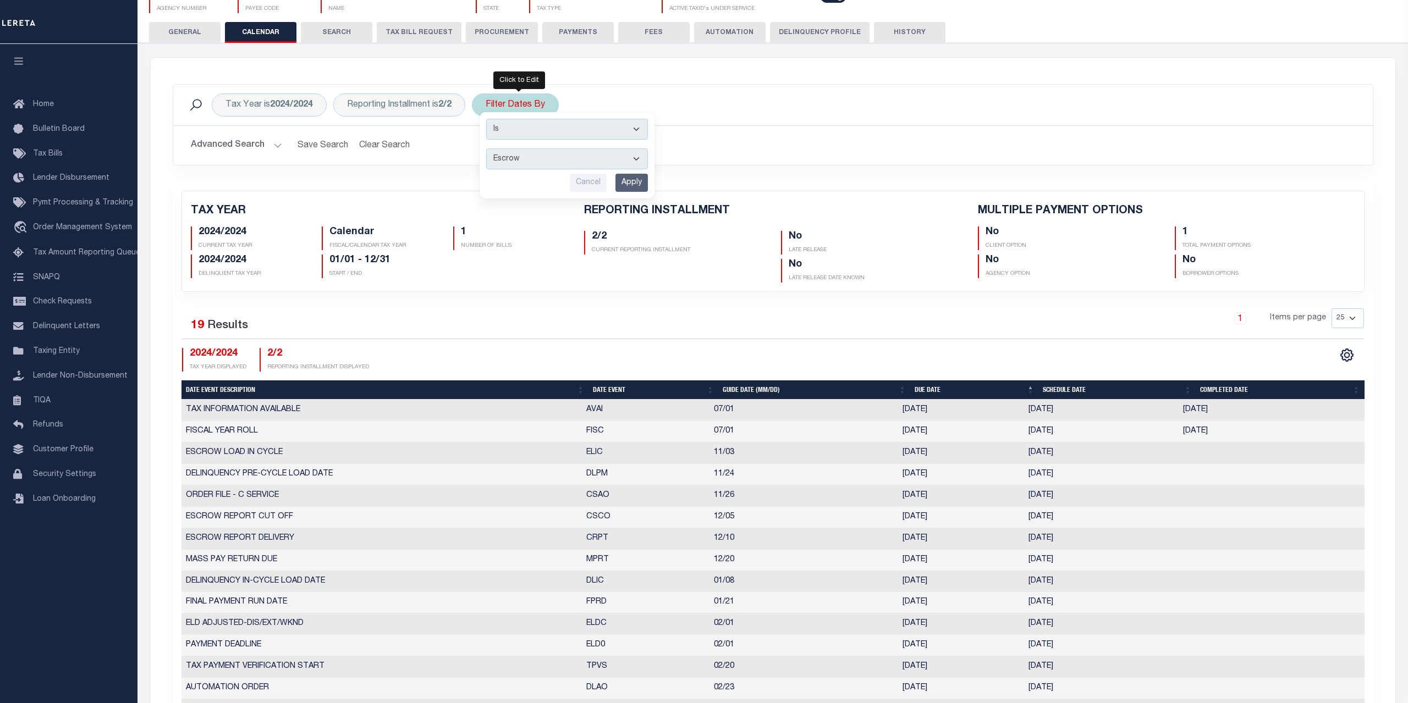
click at [486, 148] on select "Escrow Delinquency Customer Internal All" at bounding box center [567, 158] width 162 height 21
select select "2"
click option "Delinquency" at bounding box center [0, 0] width 0 height 0
click at [632, 184] on input "Apply" at bounding box center [631, 183] width 32 height 18
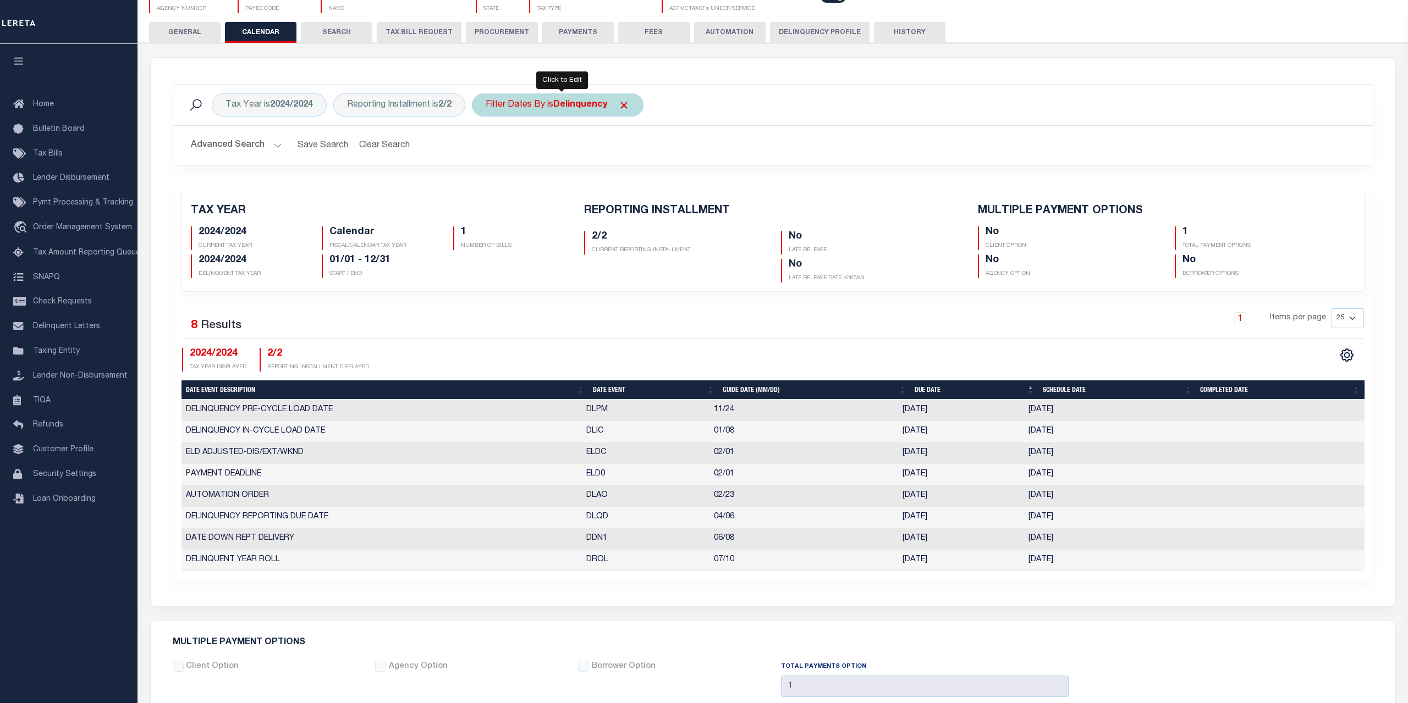
click at [532, 104] on div "Filter Dates By is Delinquency" at bounding box center [558, 104] width 172 height 23
select select "3"
click option "Customer" at bounding box center [0, 0] width 0 height 0
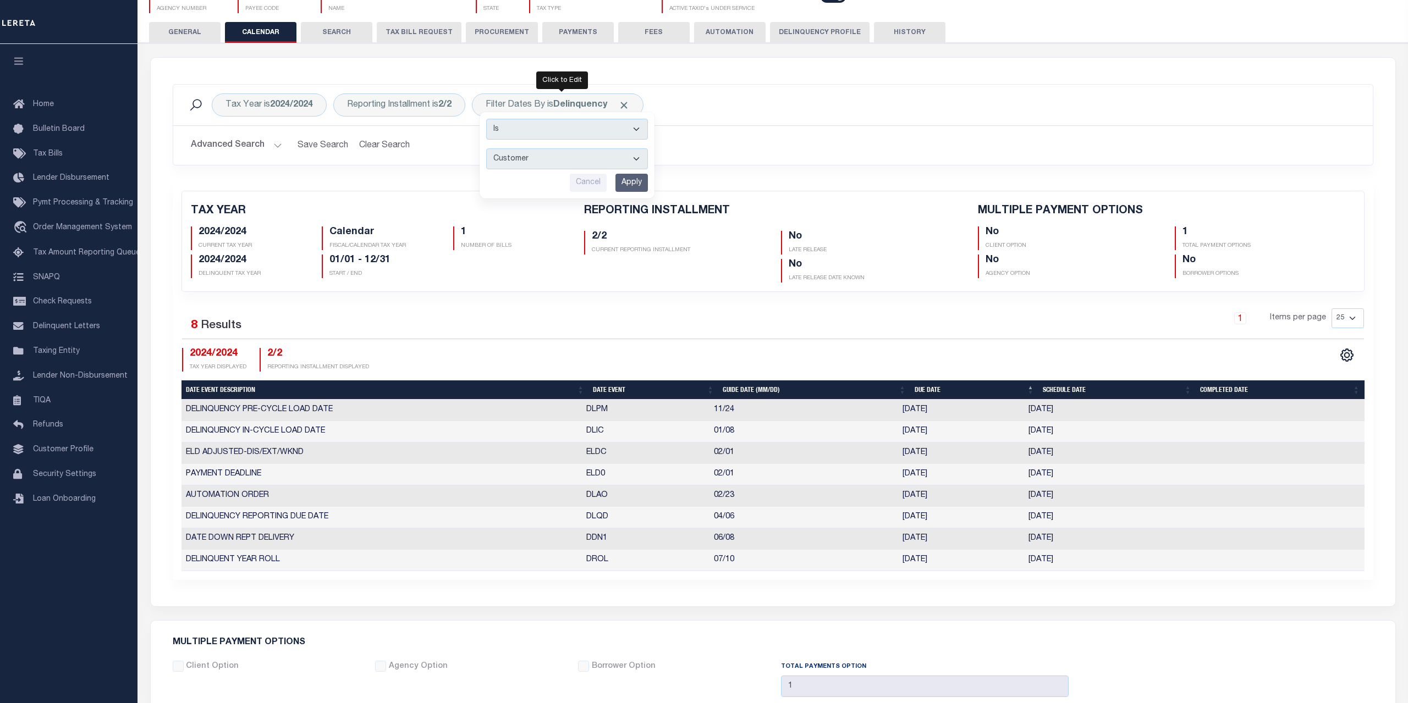
click at [639, 179] on input "Apply" at bounding box center [631, 183] width 32 height 18
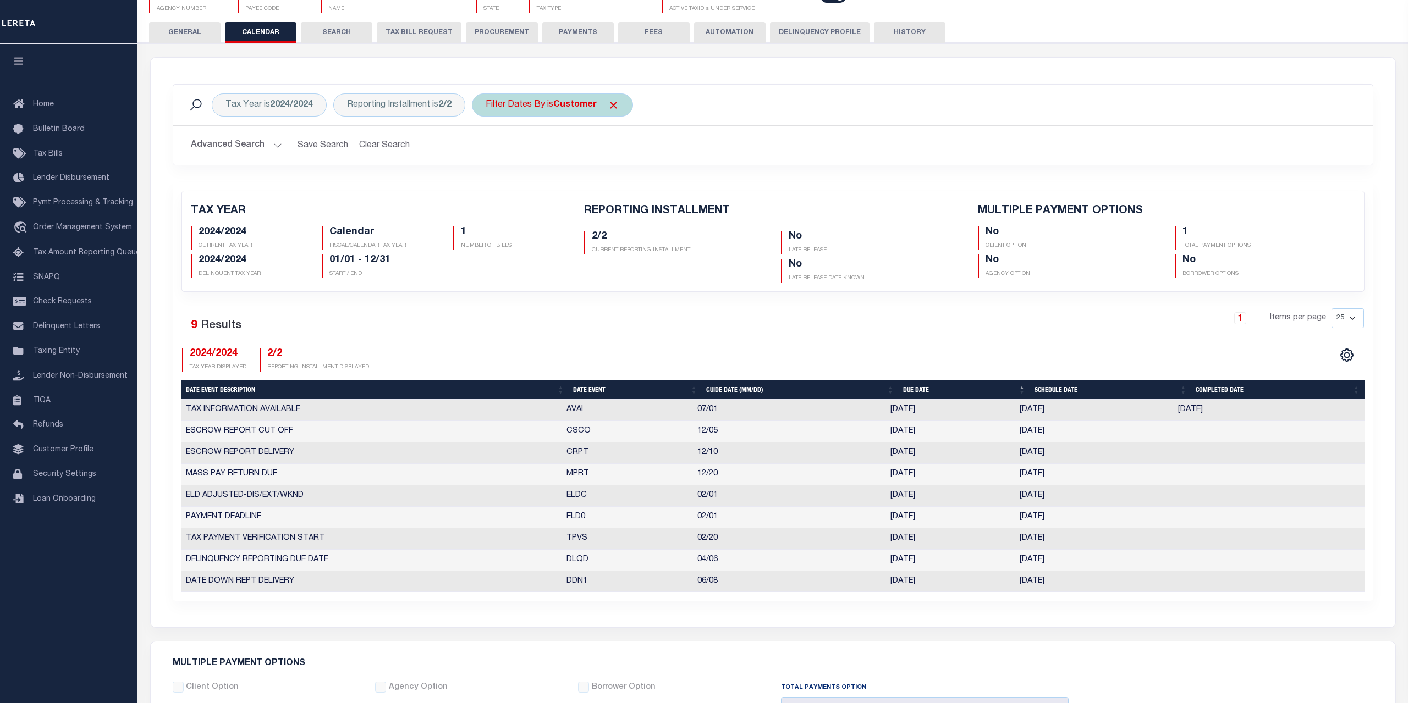
click at [569, 114] on div "Filter Dates By is Customer" at bounding box center [552, 104] width 161 height 23
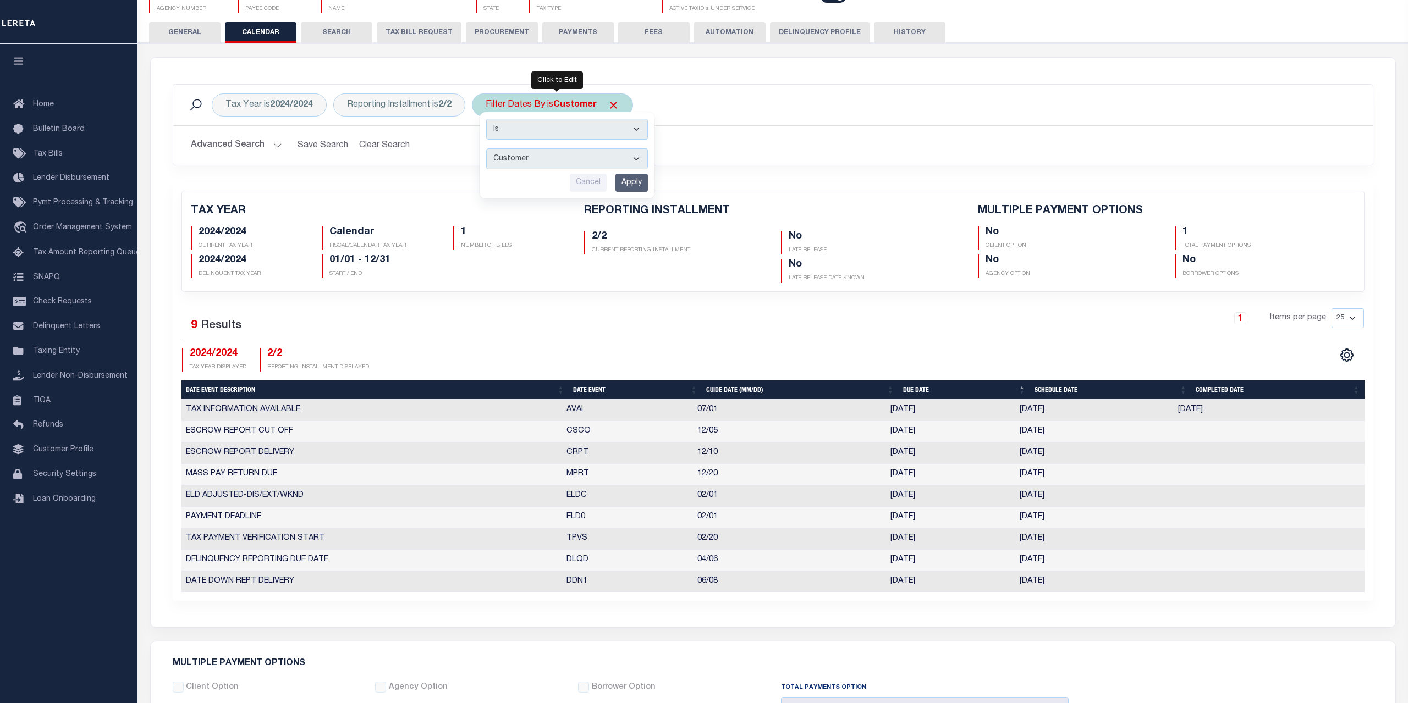
click at [486, 148] on select "Escrow Delinquency Customer Internal All" at bounding box center [567, 158] width 162 height 21
select select "4"
click option "Internal" at bounding box center [0, 0] width 0 height 0
click at [638, 184] on input "Apply" at bounding box center [631, 183] width 32 height 18
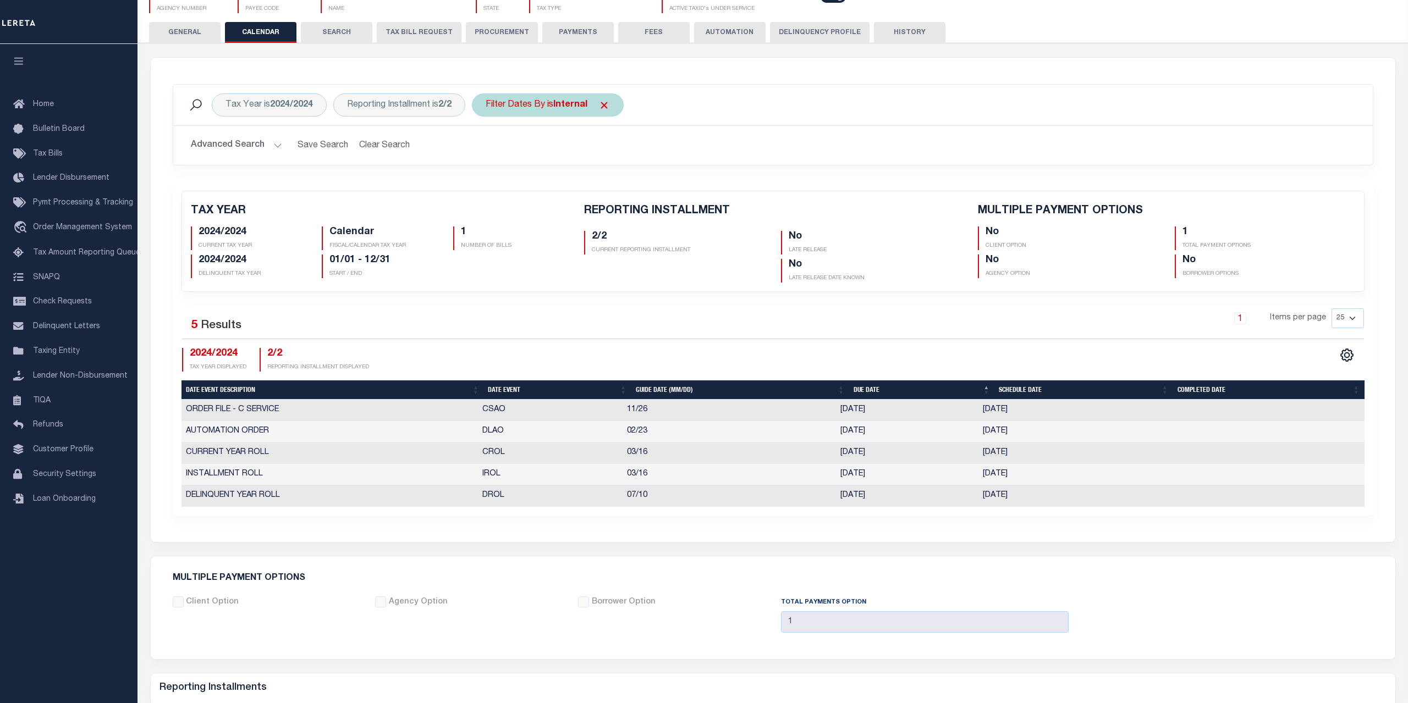
click at [528, 106] on div "Filter Dates By is Internal" at bounding box center [548, 104] width 152 height 23
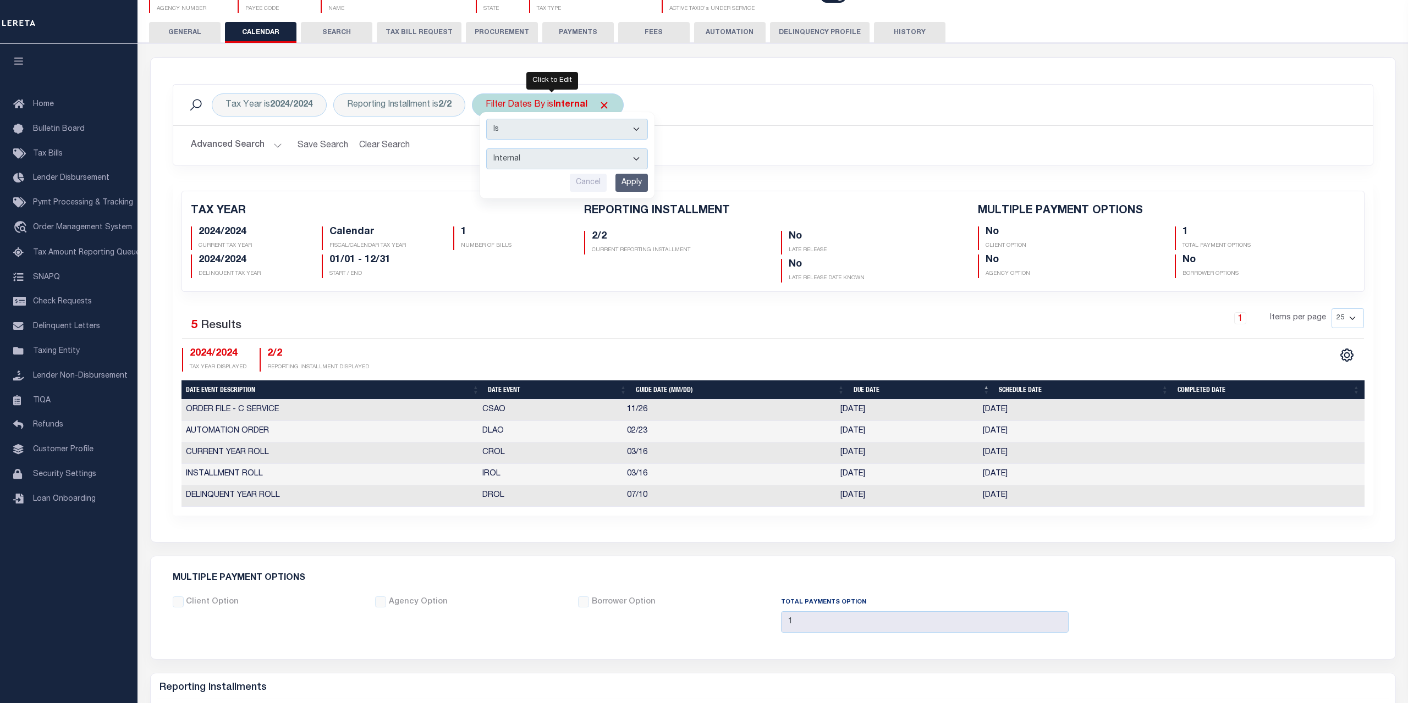
click at [486, 148] on select "Escrow Delinquency Customer Internal All" at bounding box center [567, 158] width 162 height 21
select select "0"
click option "All" at bounding box center [0, 0] width 0 height 0
click at [630, 186] on input "Apply" at bounding box center [631, 183] width 32 height 18
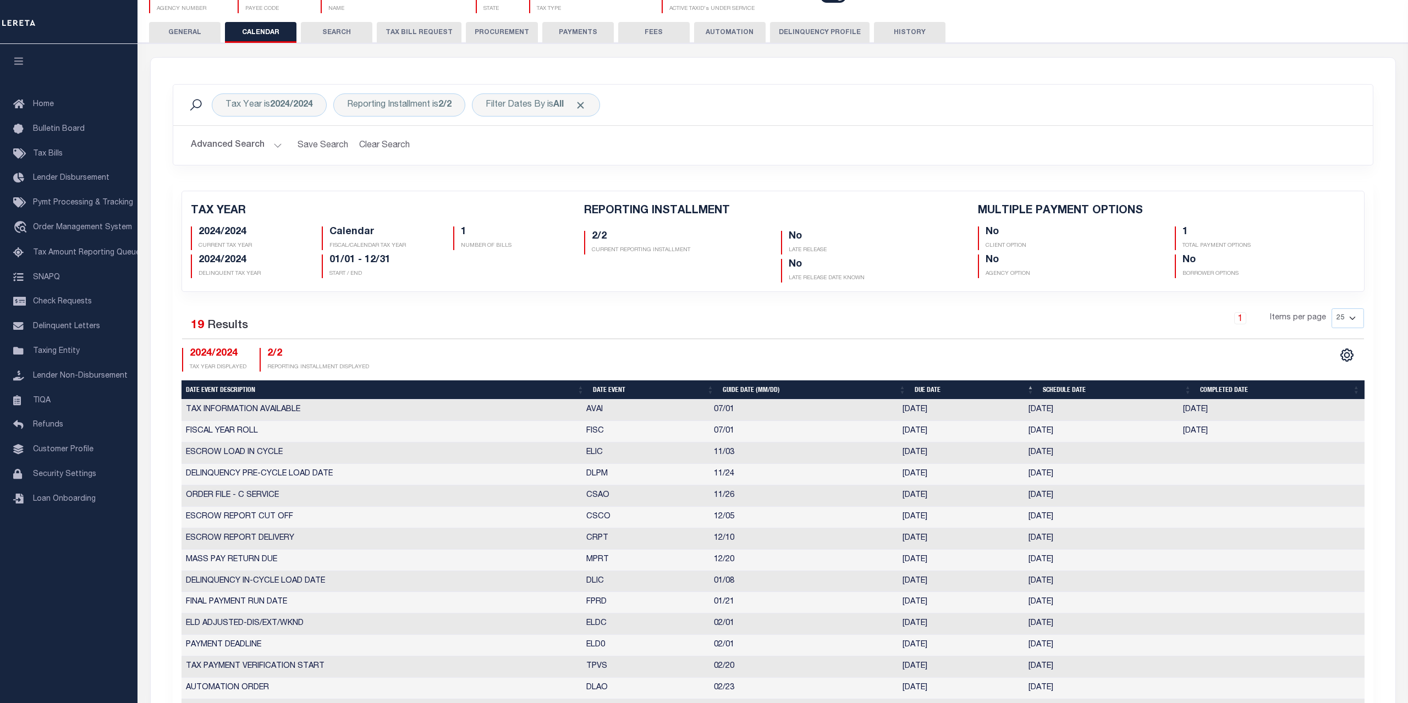
click at [732, 150] on h2 "Advanced Search Save Search Clear Search PayeeReportingEventDatesGridWrapper_dy…" at bounding box center [773, 145] width 1182 height 21
click at [586, 104] on span "Click to Remove" at bounding box center [581, 106] width 12 height 12
click at [745, 113] on div "Tax Year is 2024/2024 Reporting Installment is 2/2 Filter Dates By Search" at bounding box center [773, 104] width 1182 height 23
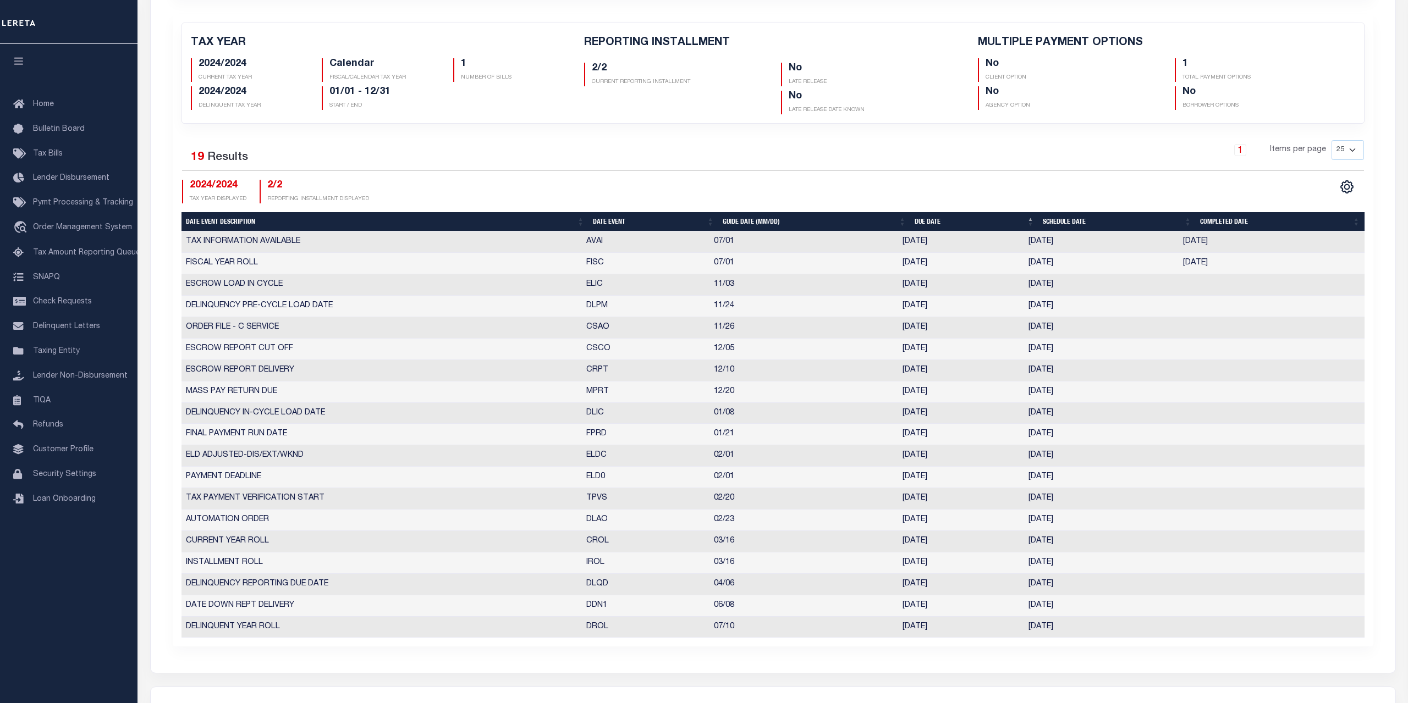
scroll to position [168, 0]
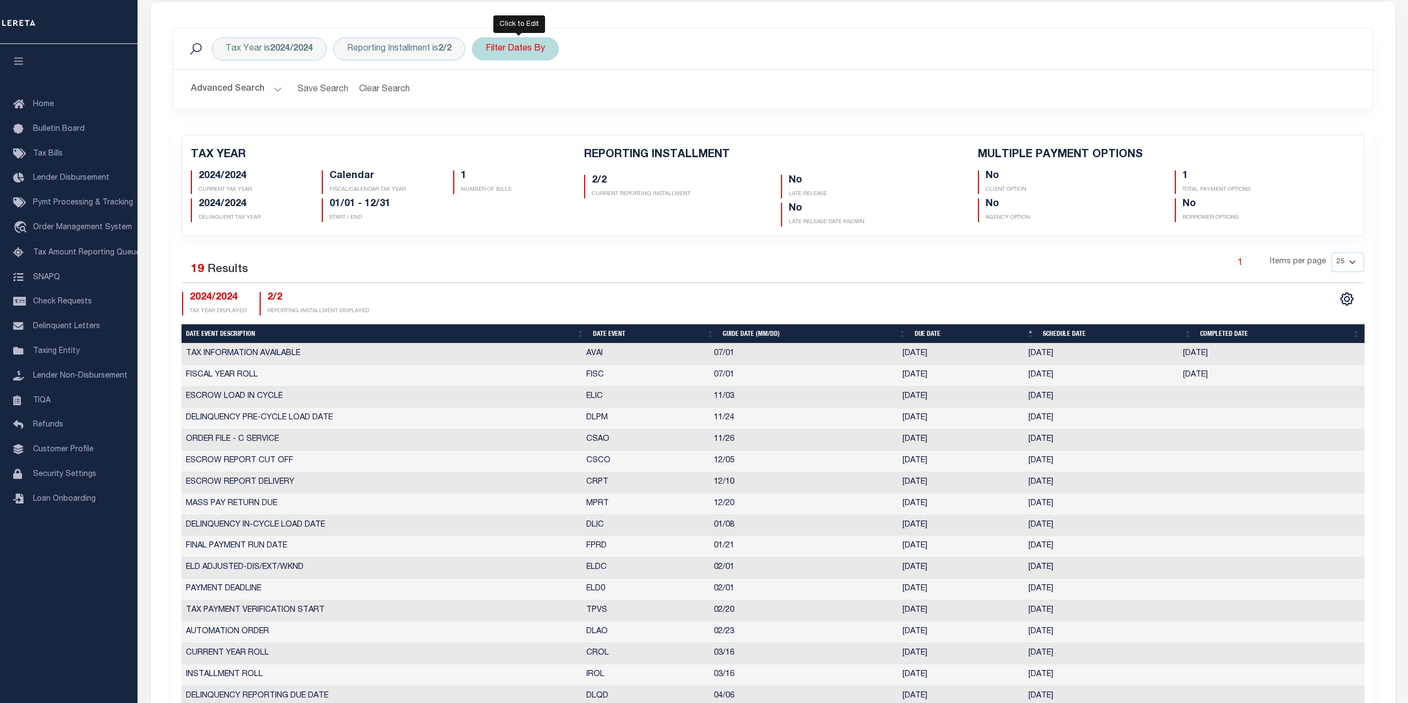
click at [520, 58] on div "Filter Dates By" at bounding box center [515, 48] width 87 height 23
click at [486, 92] on select "Escrow Delinquency Customer Internal All" at bounding box center [567, 102] width 162 height 21
select select "0"
click option "All" at bounding box center [0, 0] width 0 height 0
click at [630, 129] on input "Apply" at bounding box center [631, 127] width 32 height 18
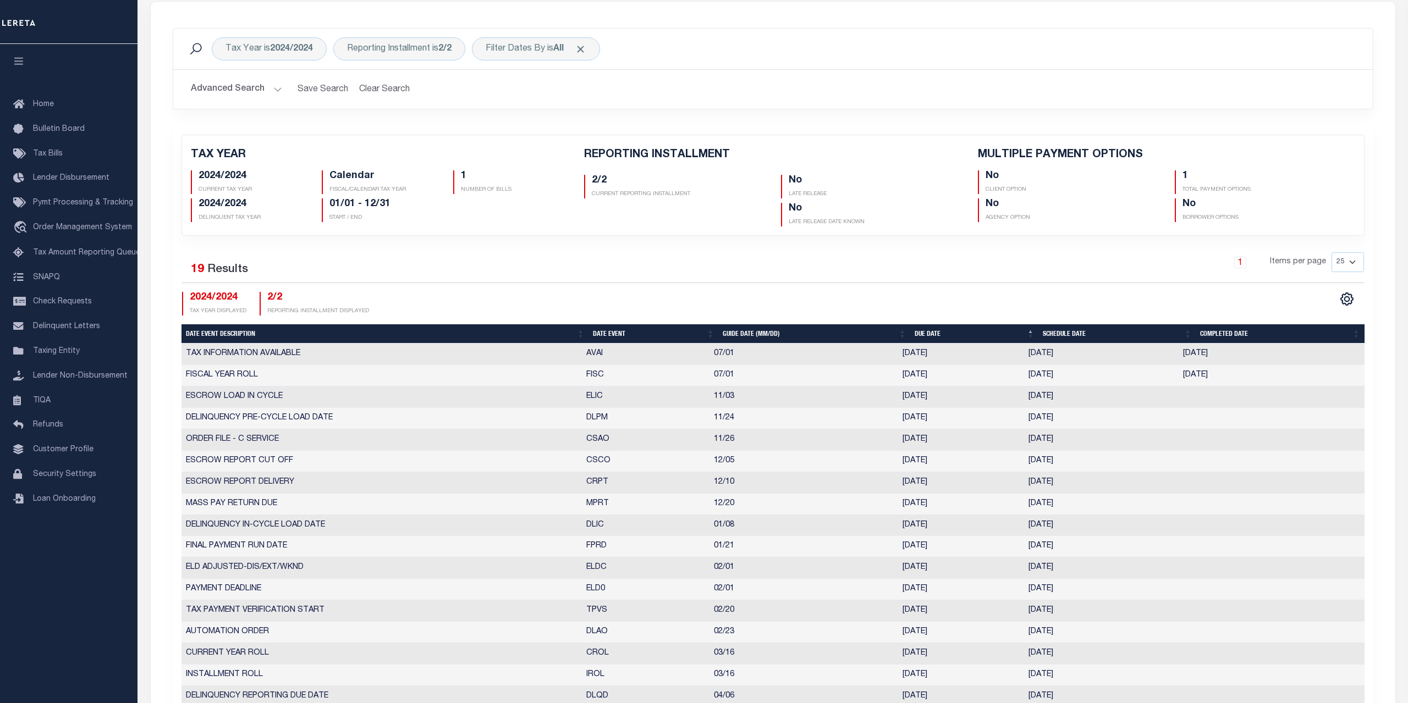
click at [751, 81] on h2 "Advanced Search Save Search Clear Search PayeeReportingEventDatesGridWrapper_dy…" at bounding box center [773, 89] width 1182 height 21
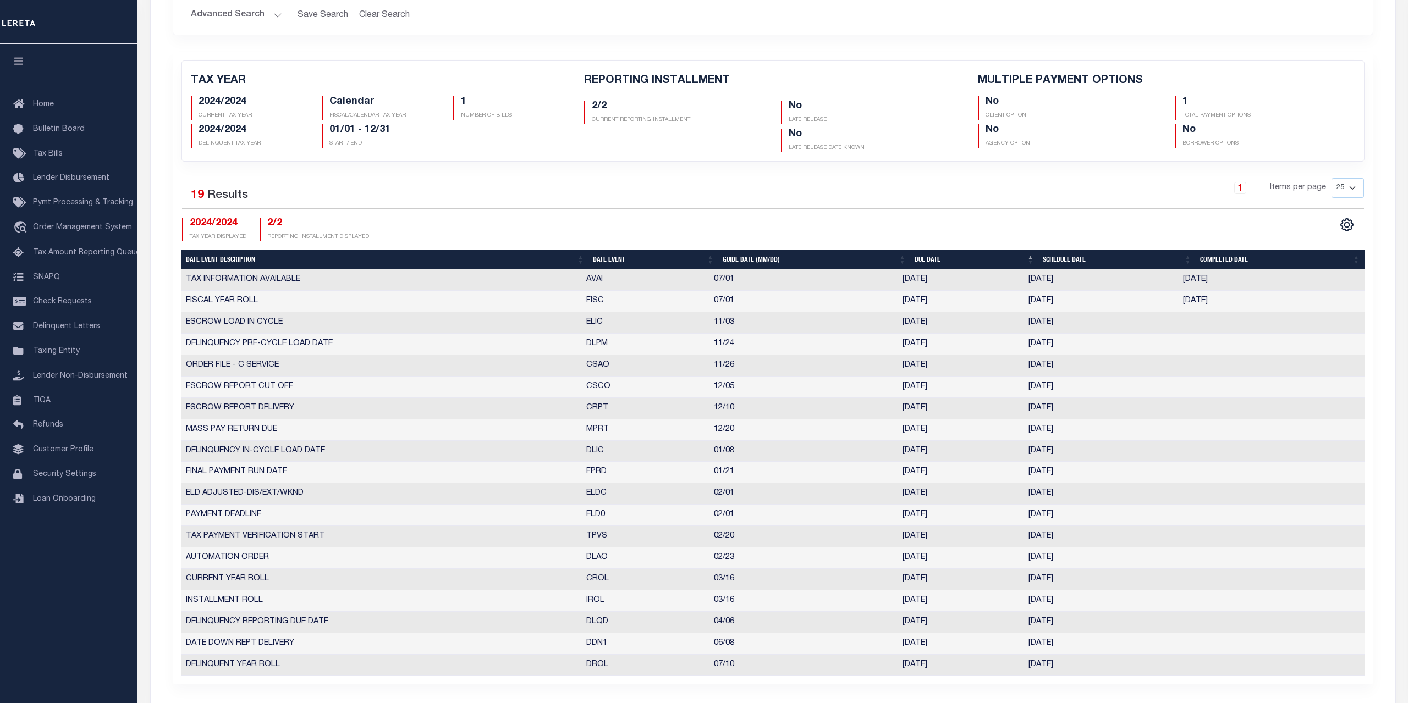
scroll to position [0, 0]
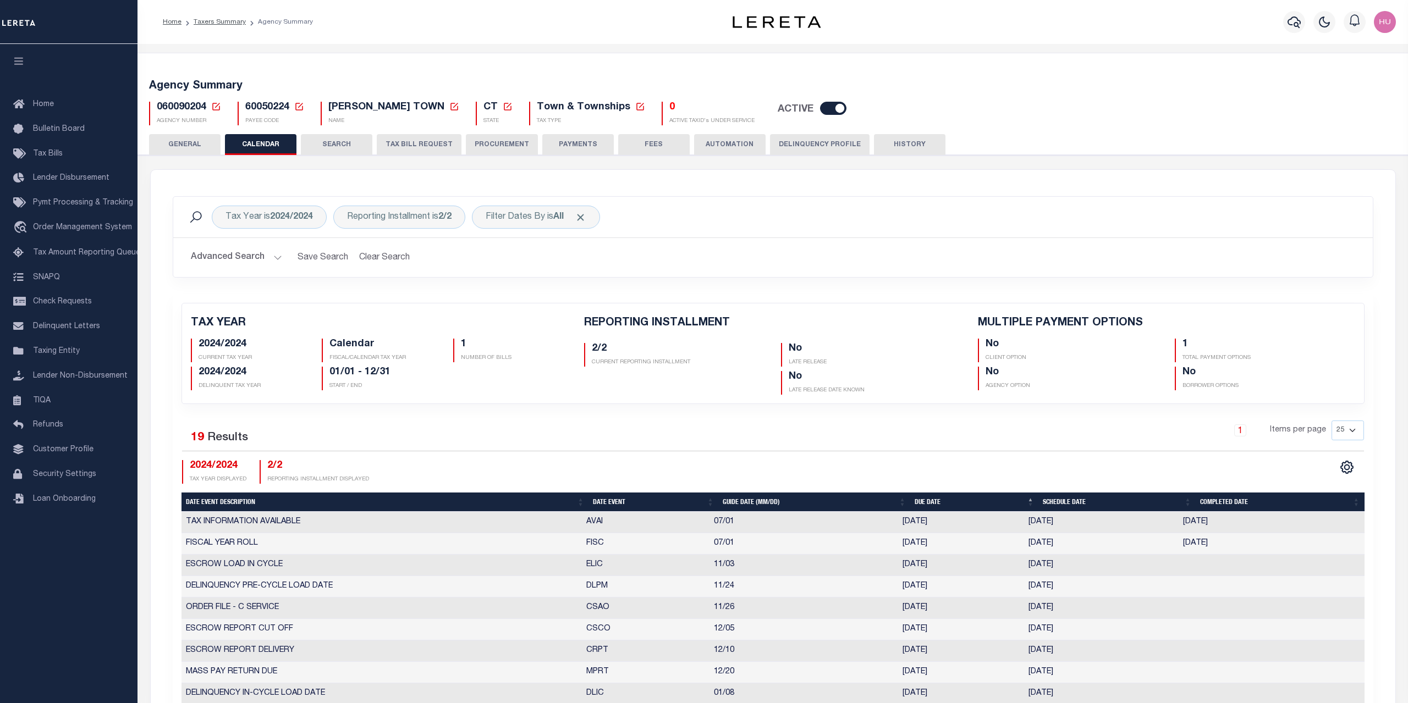
click at [923, 142] on button "HISTORY" at bounding box center [909, 144] width 71 height 21
